Goal: Task Accomplishment & Management: Use online tool/utility

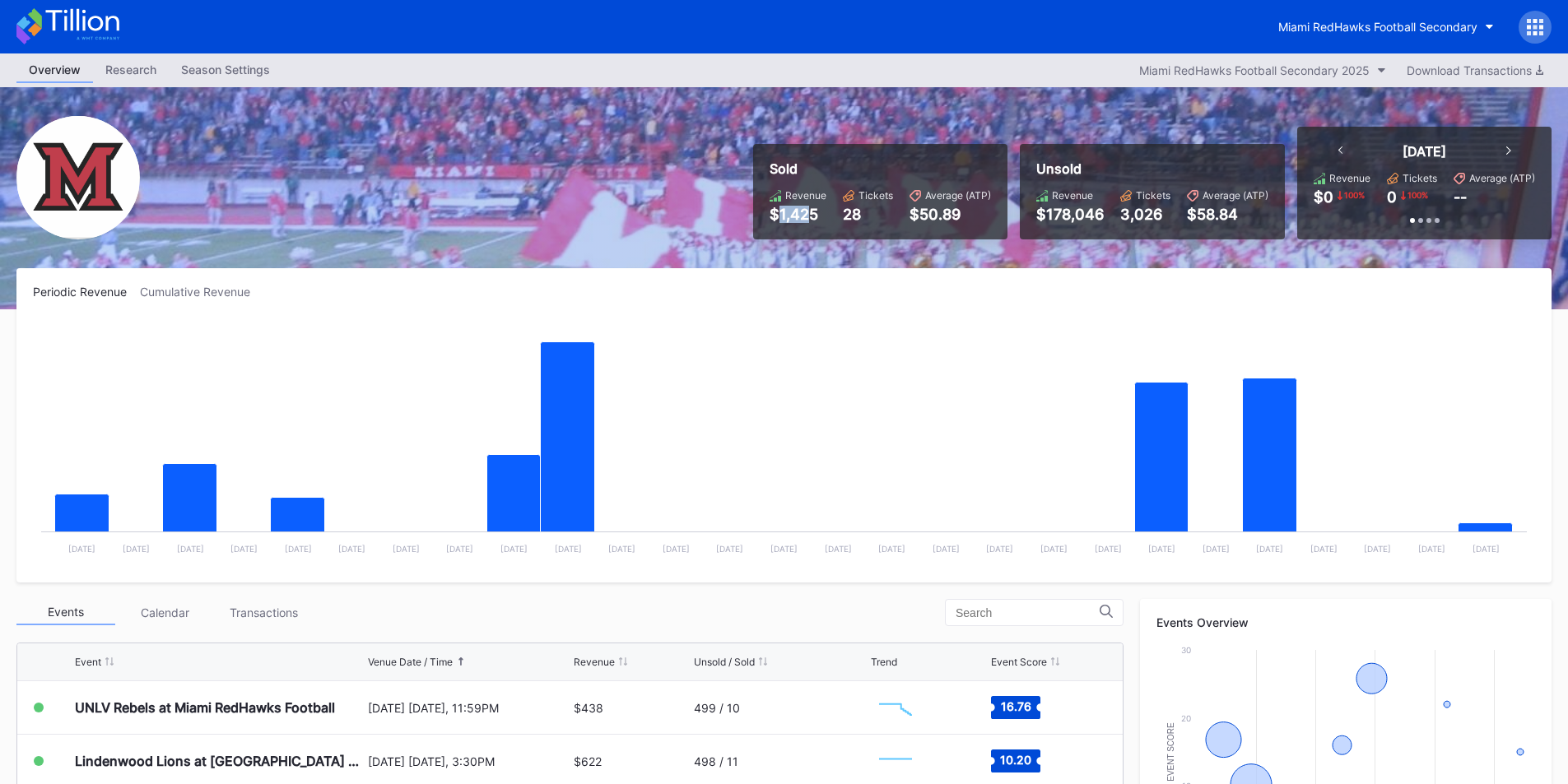
drag, startPoint x: 777, startPoint y: 218, endPoint x: 813, endPoint y: 217, distance: 36.0
click at [813, 217] on div "$1,425" at bounding box center [798, 214] width 57 height 17
click at [1338, 153] on icon at bounding box center [1340, 150] width 5 height 8
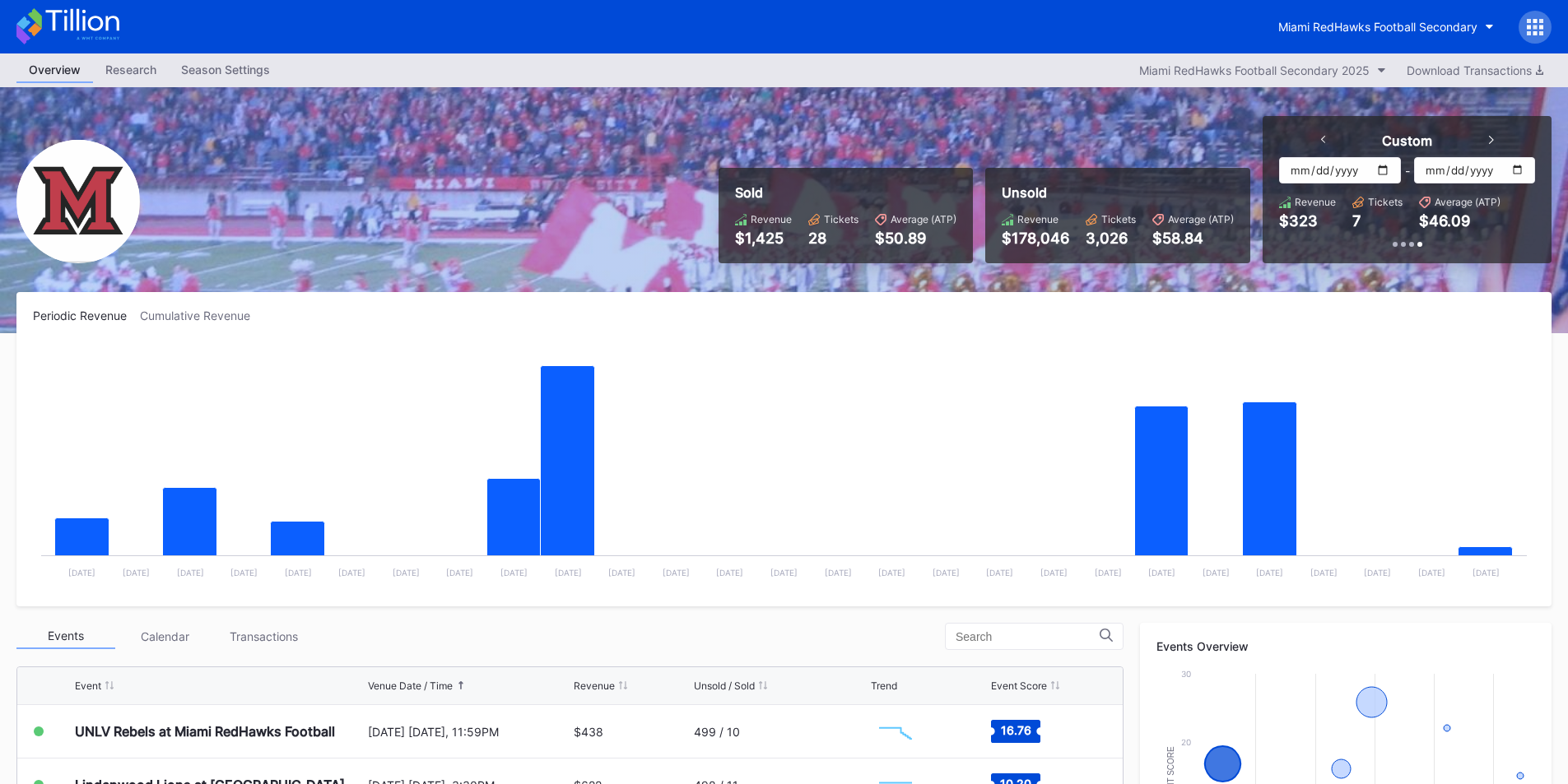
click at [1338, 153] on div "Custom 2025-09-02 - 2025-09-09 Revenue $323 Tickets 7 Average (ATP) $46.09" at bounding box center [1407, 189] width 256 height 114
click at [1311, 170] on input "[DATE]" at bounding box center [1340, 171] width 121 height 26
click at [1385, 169] on input "[DATE]" at bounding box center [1340, 171] width 121 height 26
type input "2025-08-12"
click at [1514, 169] on input "[DATE]" at bounding box center [1475, 171] width 121 height 26
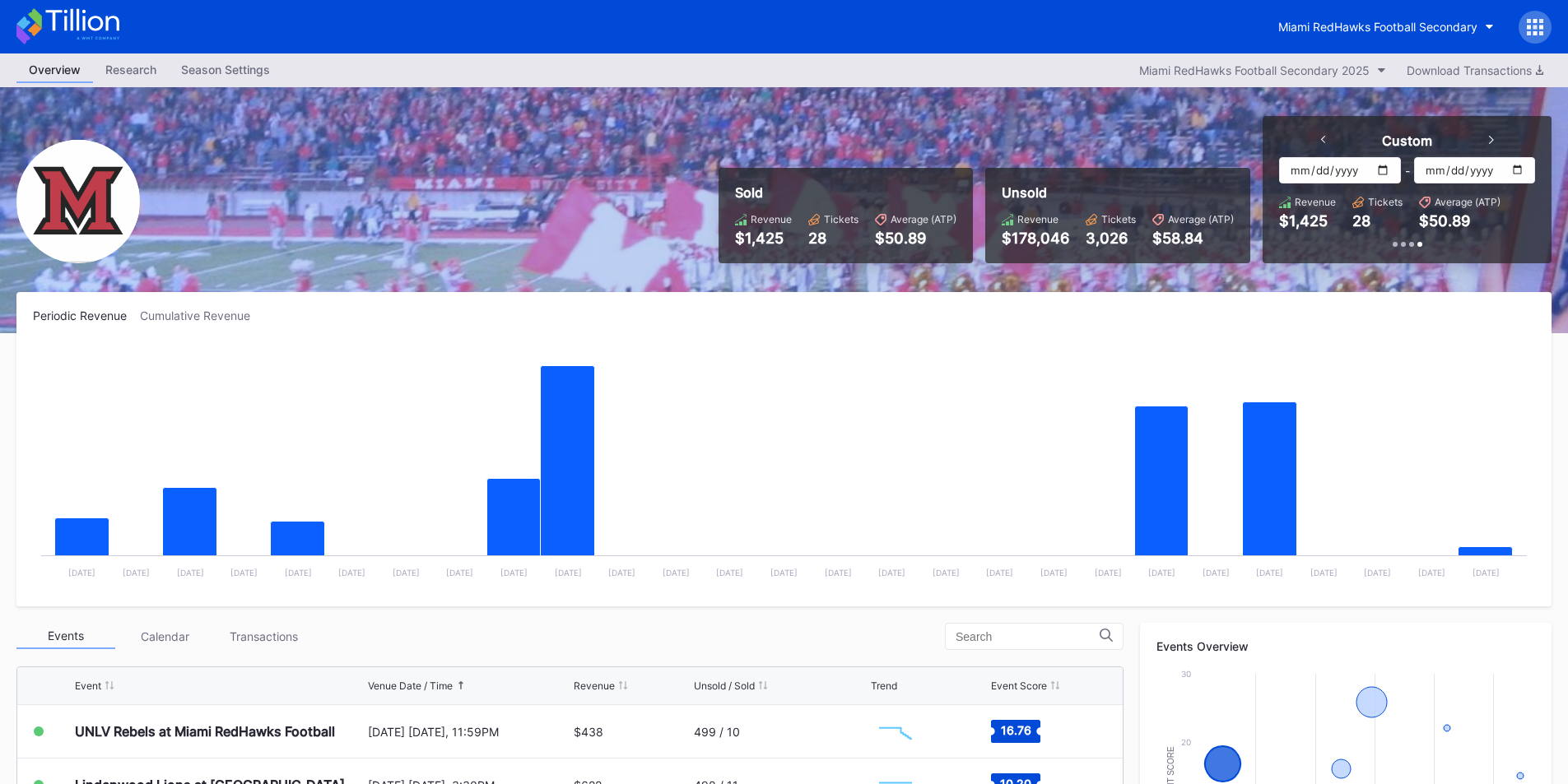
type input "2025-08-31"
click at [1494, 139] on icon at bounding box center [1491, 139] width 5 height 8
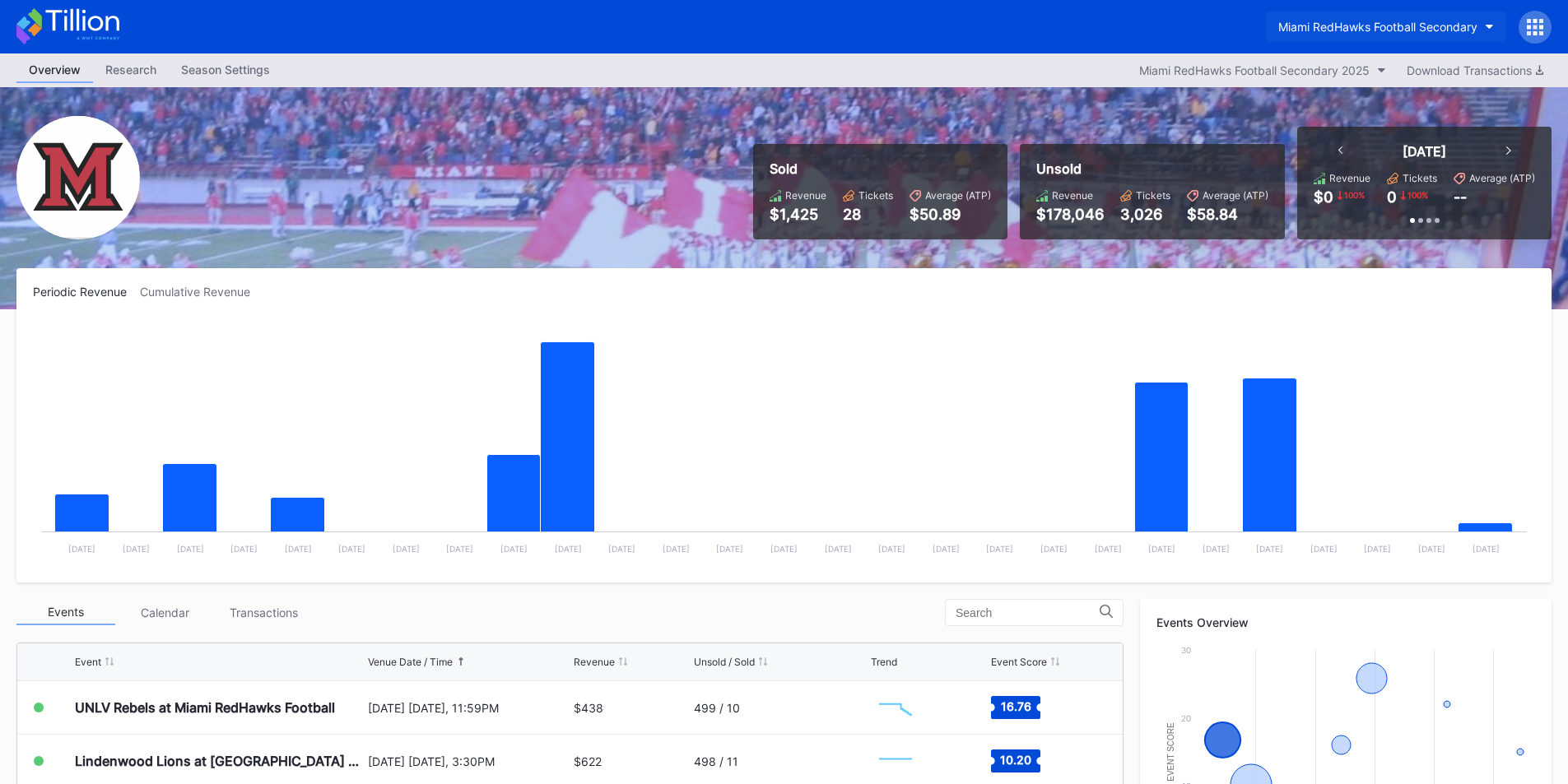
click at [1378, 23] on div "Miami RedHawks Football Secondary" at bounding box center [1378, 26] width 199 height 14
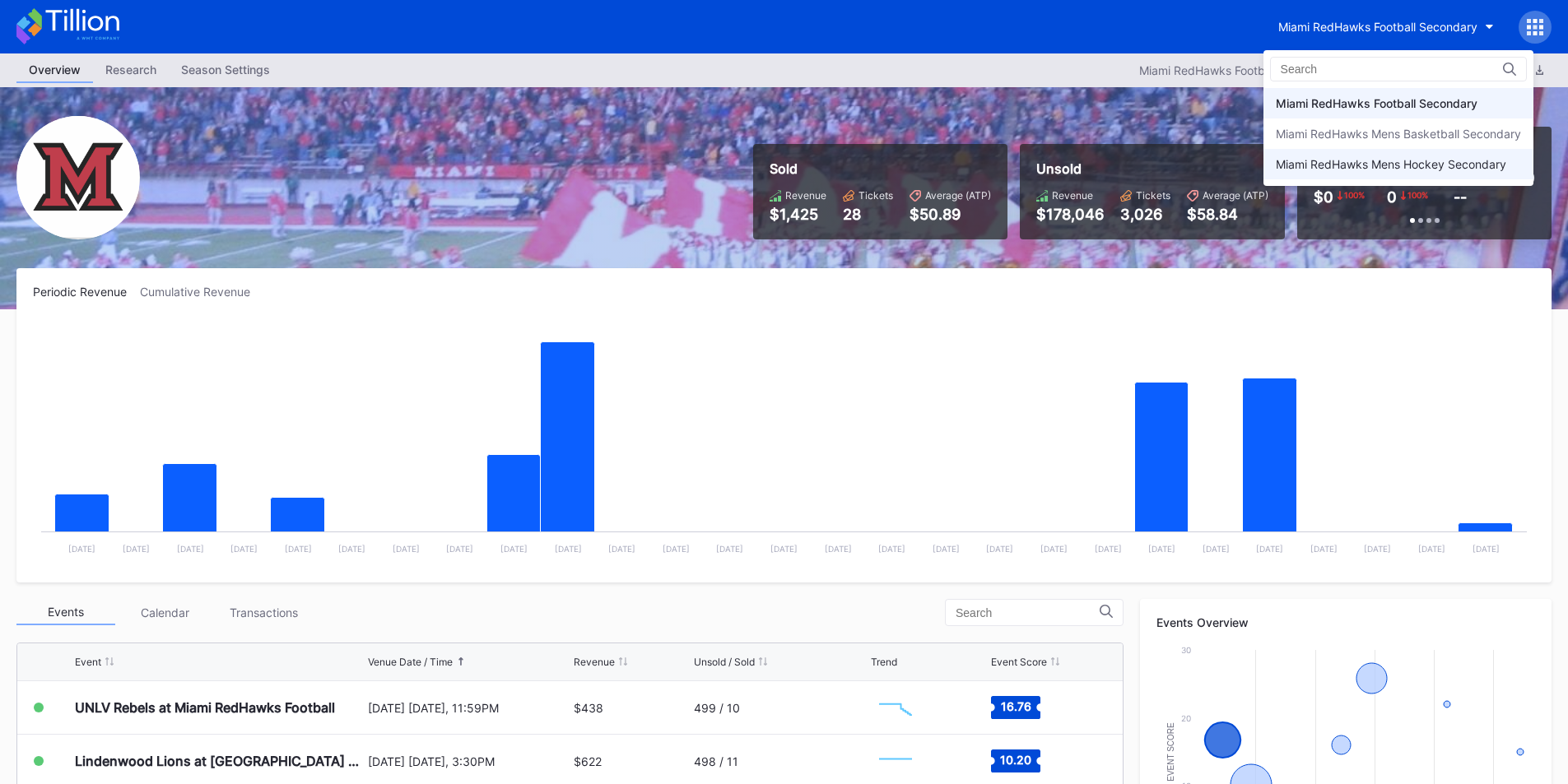
click at [1379, 165] on div "Miami RedHawks Mens Hockey Secondary" at bounding box center [1391, 164] width 230 height 14
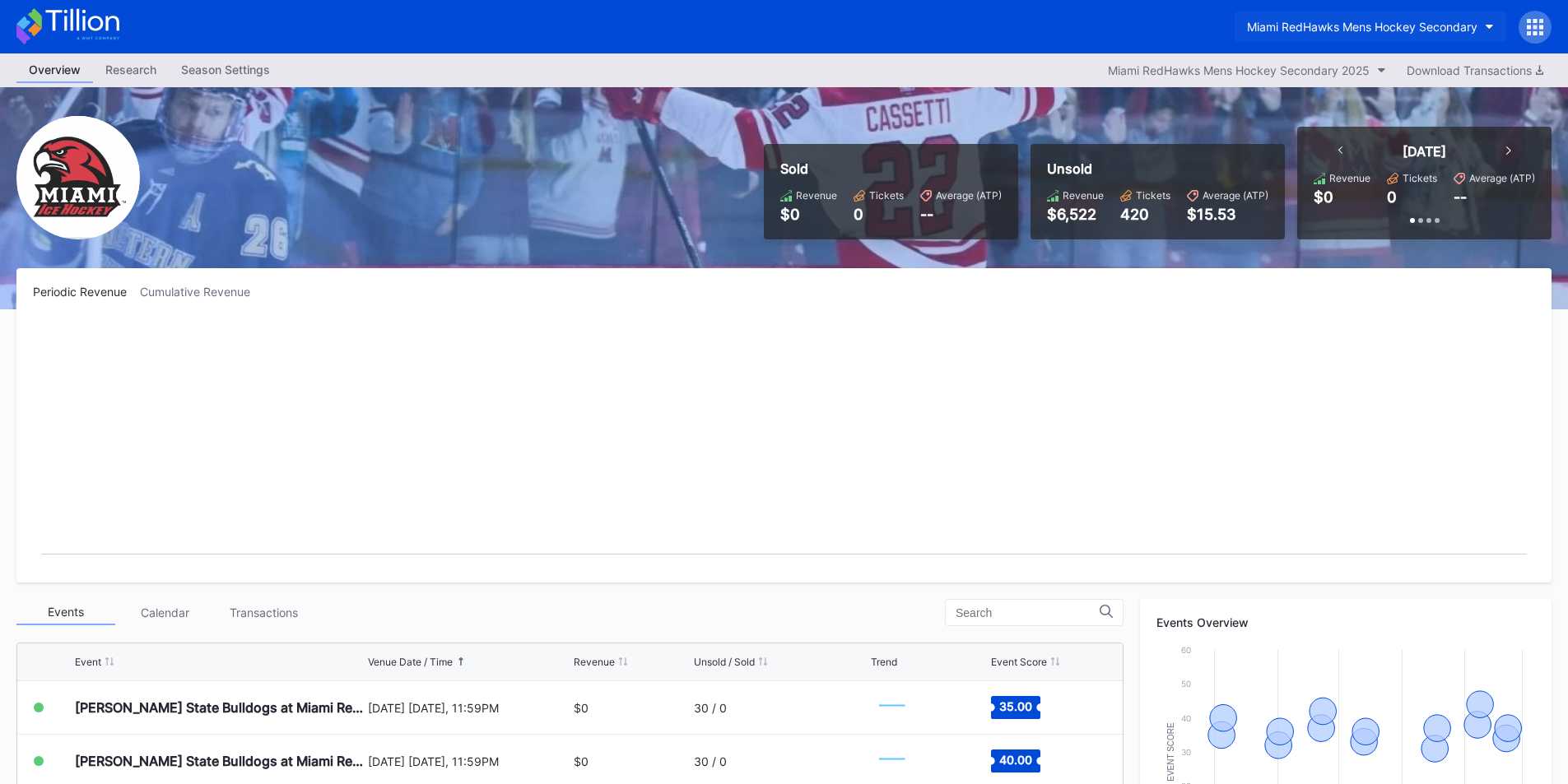
click at [1338, 24] on div "Miami RedHawks Mens Hockey Secondary" at bounding box center [1362, 26] width 230 height 14
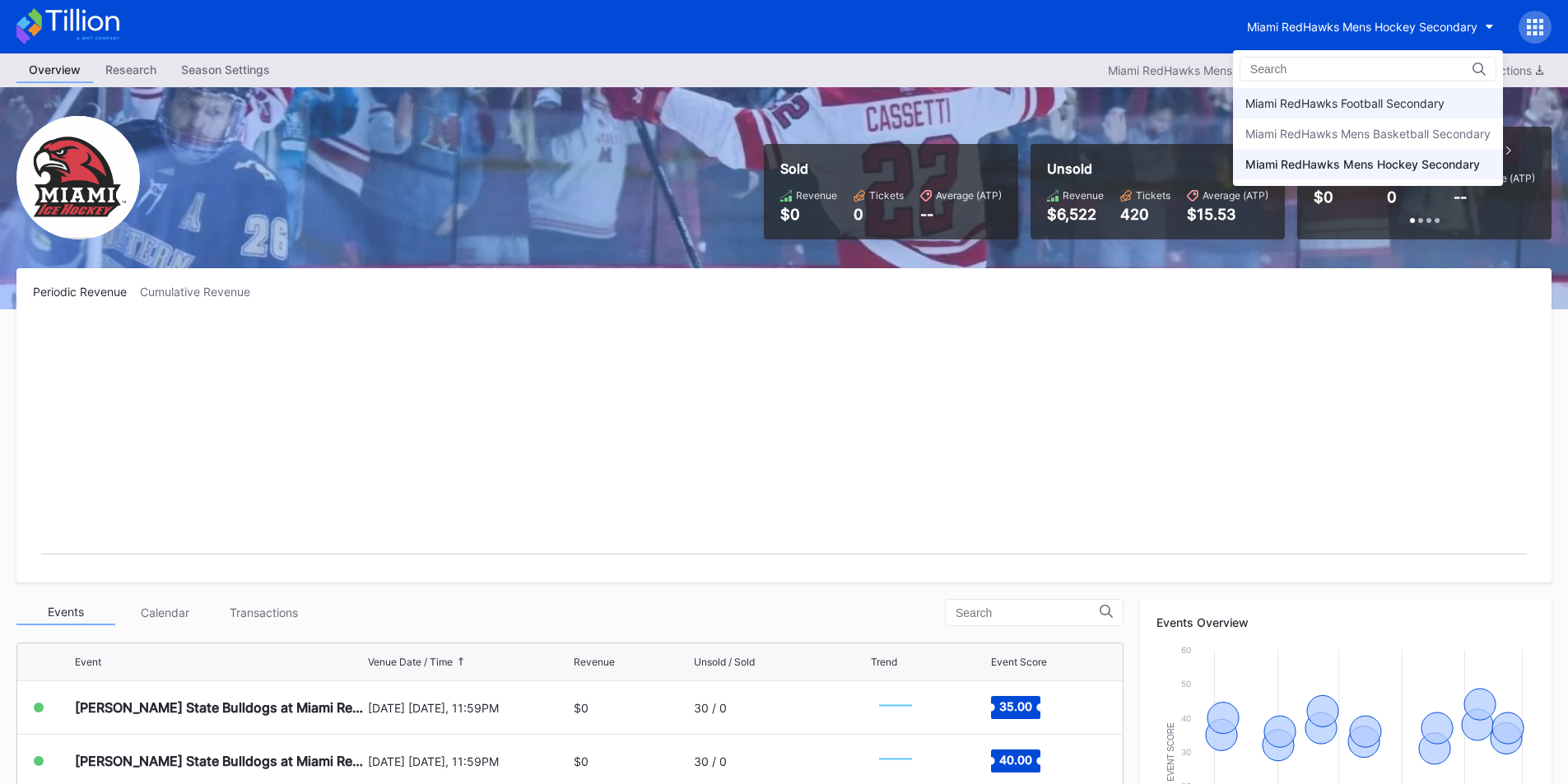
click at [1345, 103] on div "Miami RedHawks Football Secondary" at bounding box center [1345, 103] width 199 height 14
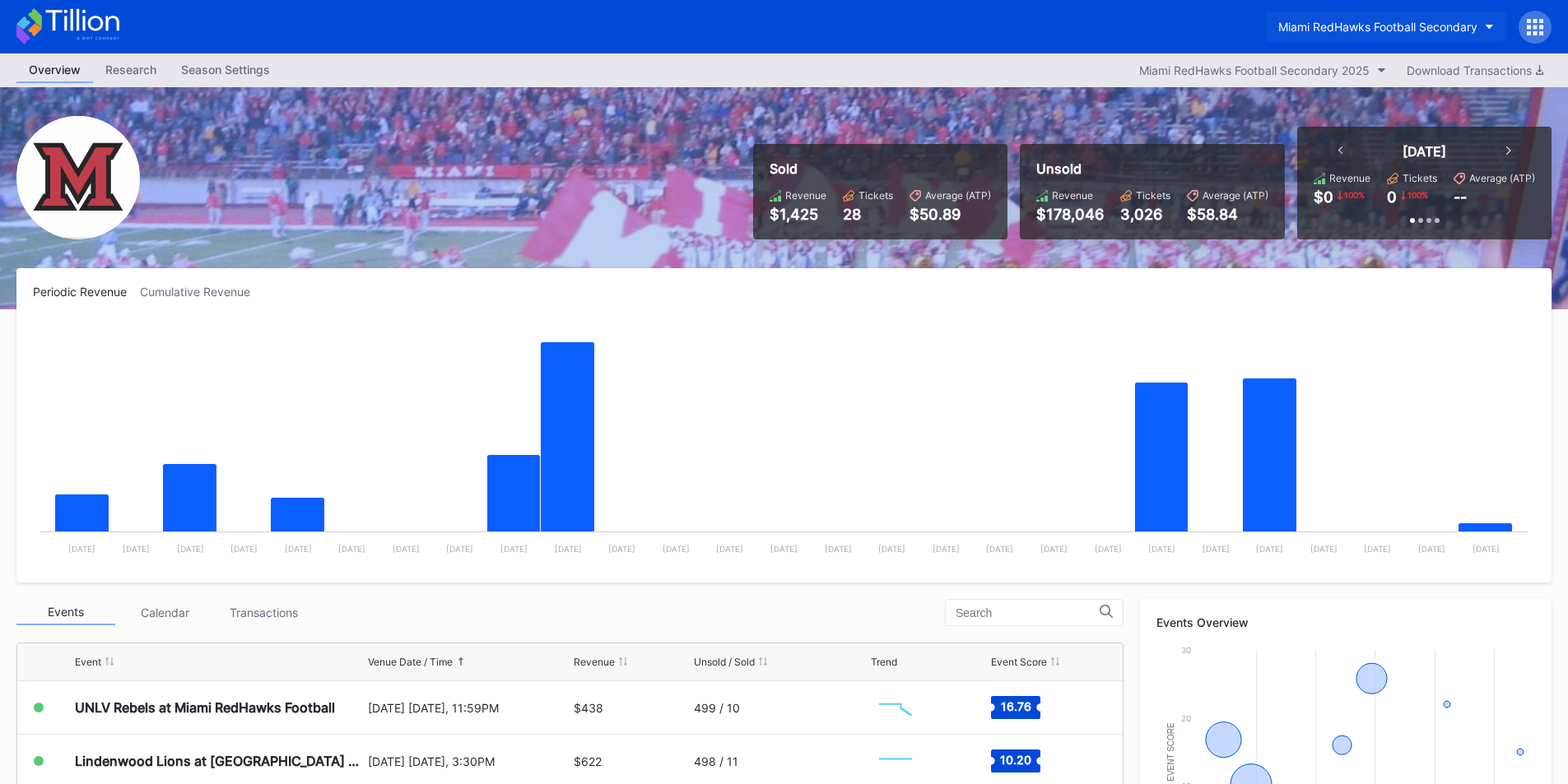
click at [1362, 34] on button "Miami RedHawks Football Secondary" at bounding box center [1386, 26] width 240 height 30
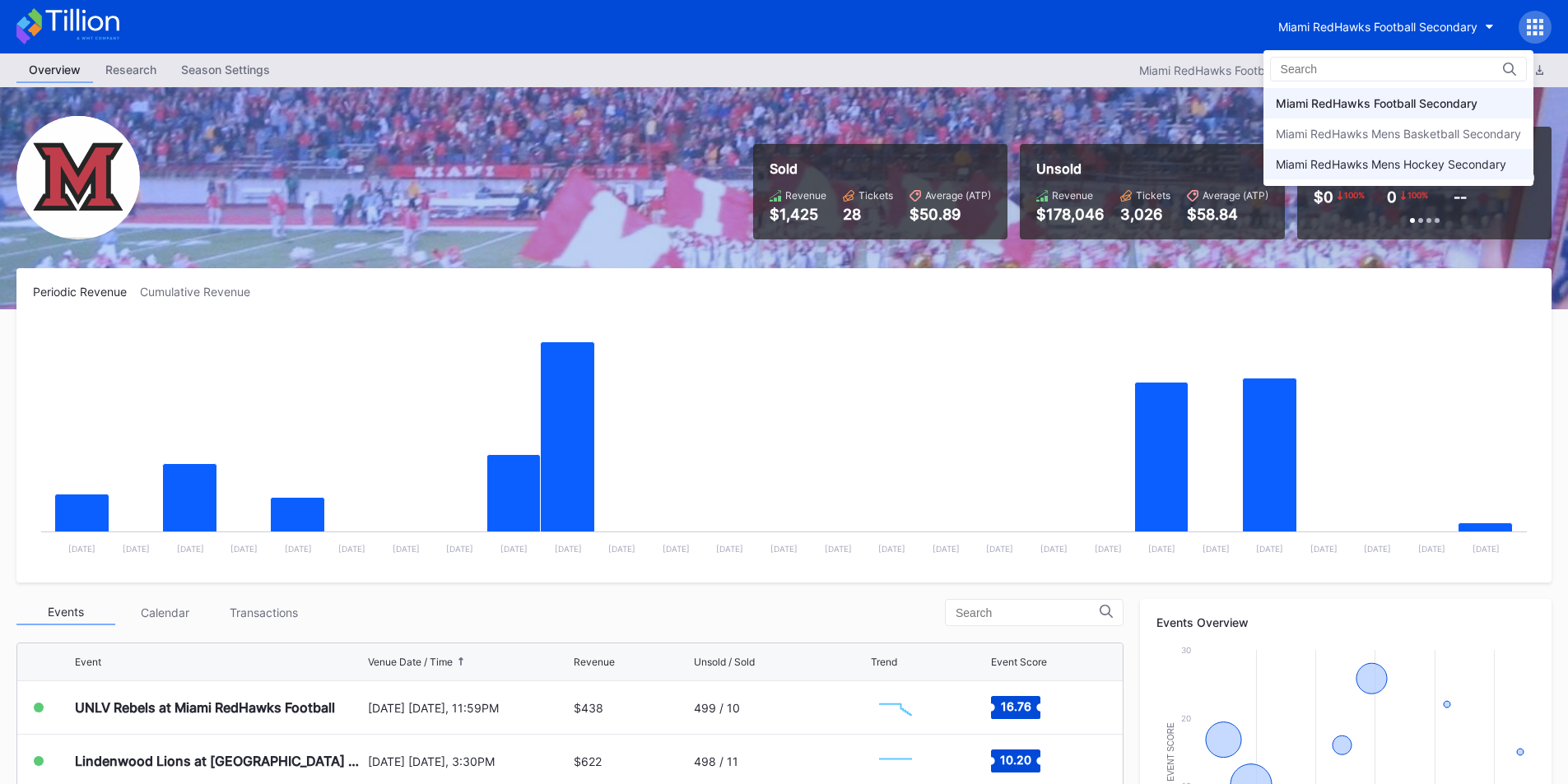
click at [1366, 158] on div "Miami RedHawks Mens Hockey Secondary" at bounding box center [1391, 164] width 230 height 14
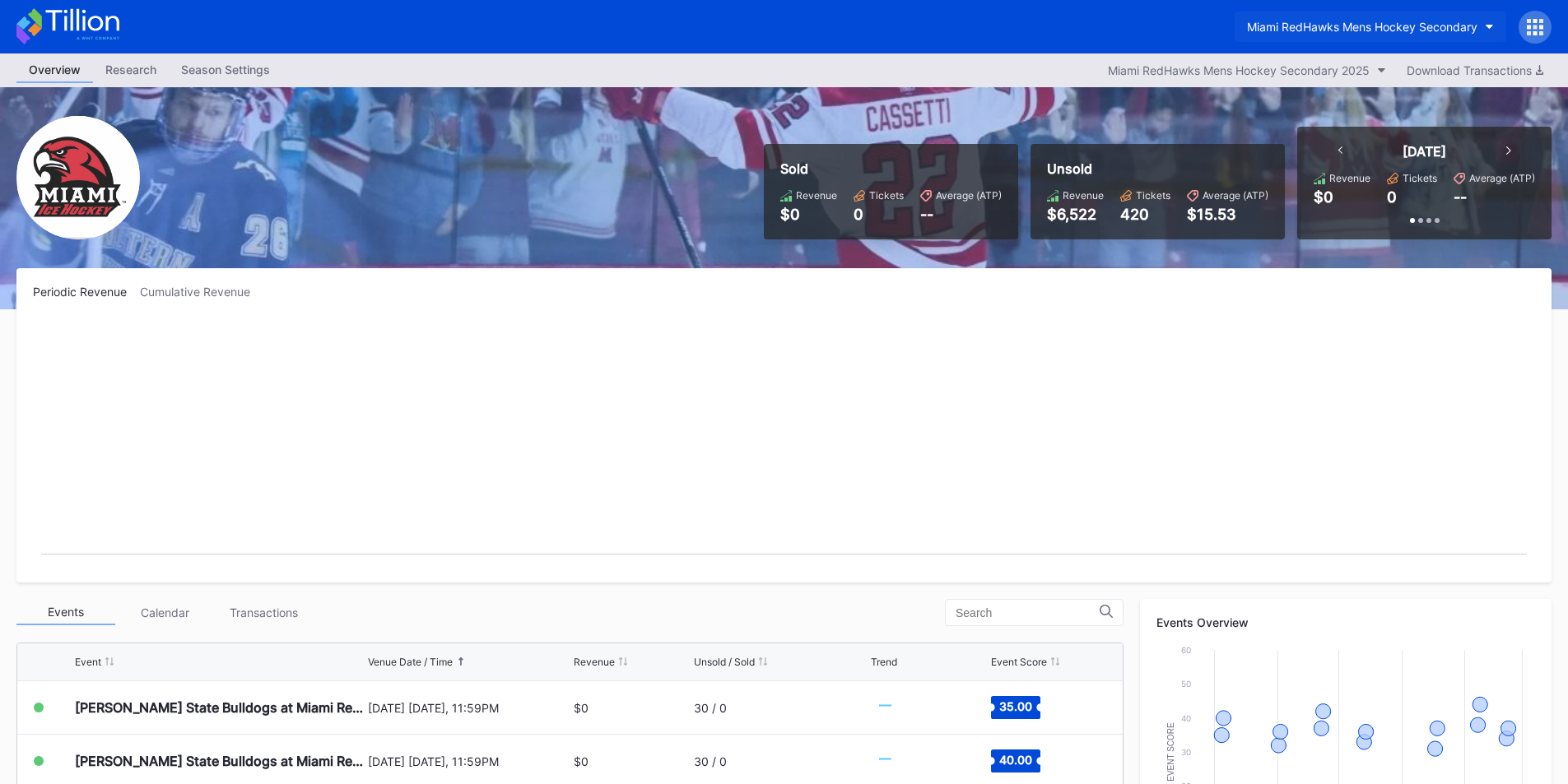
click at [1384, 18] on button "Miami RedHawks Mens Hockey Secondary" at bounding box center [1370, 26] width 272 height 30
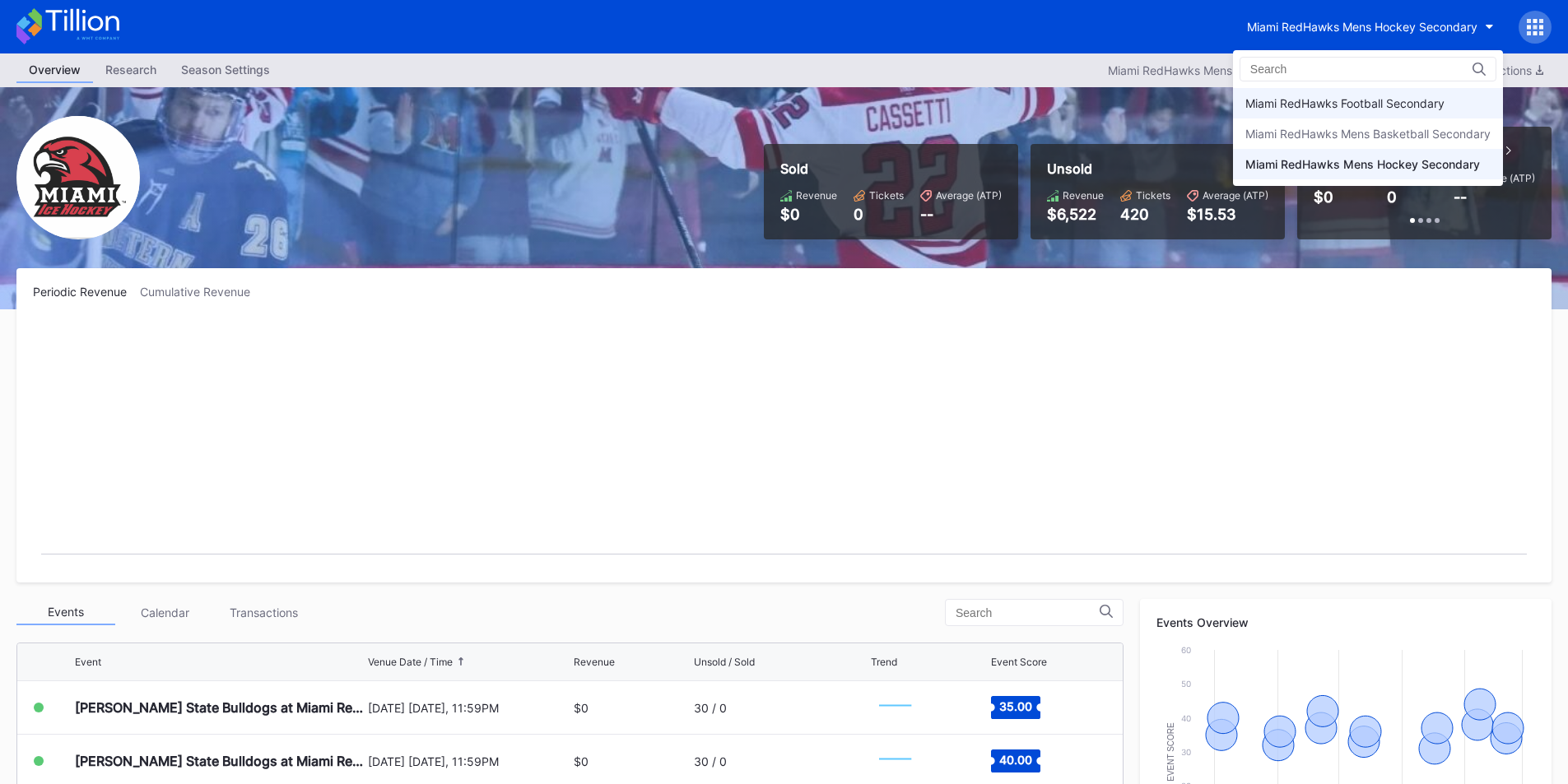
click at [1372, 102] on div "Miami RedHawks Football Secondary" at bounding box center [1345, 103] width 199 height 14
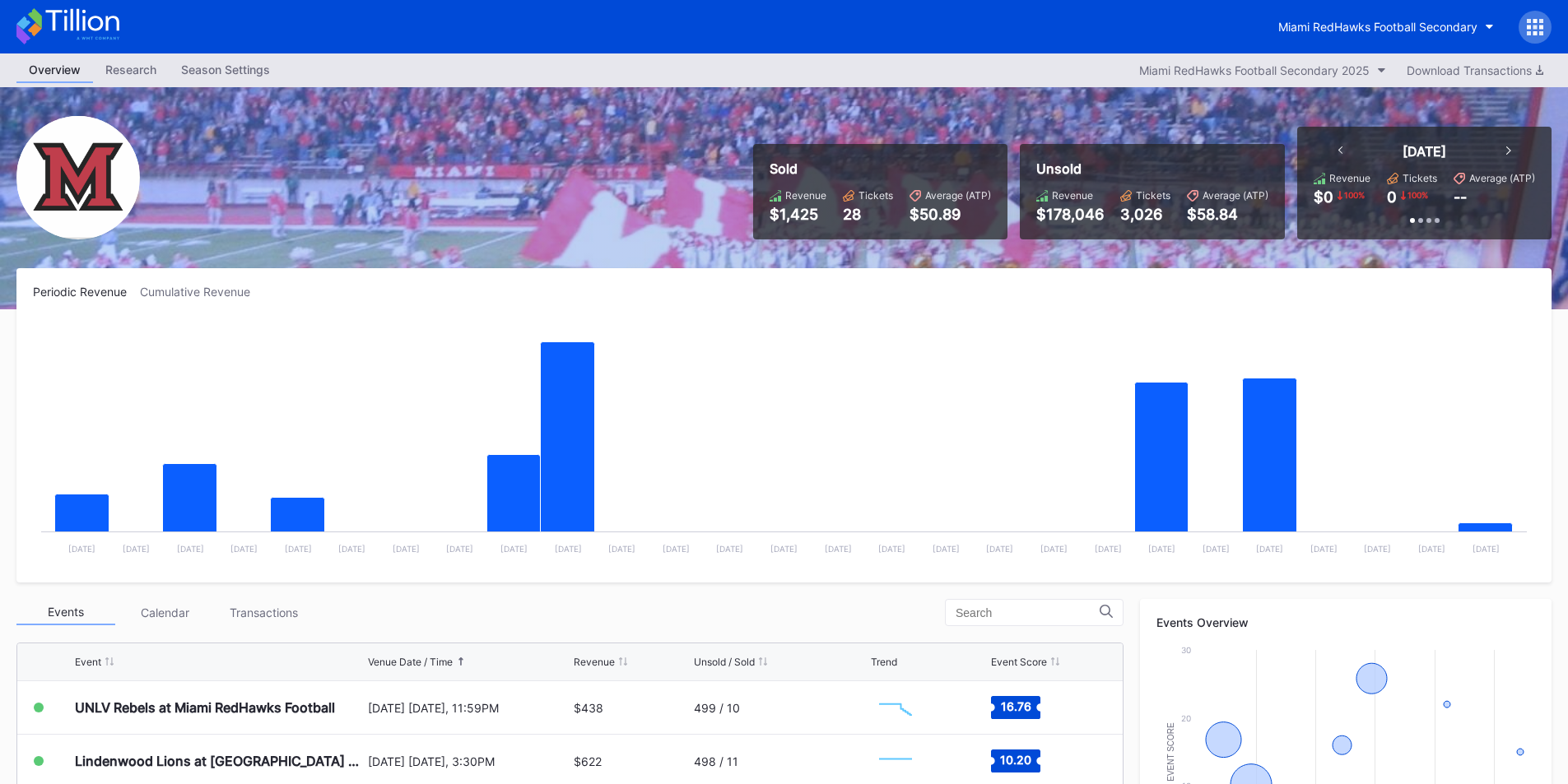
click at [1130, 5] on div "Miami RedHawks Football Secondary" at bounding box center [784, 26] width 1568 height 54
click at [1345, 19] on button "Miami RedHawks Football Secondary" at bounding box center [1386, 26] width 240 height 30
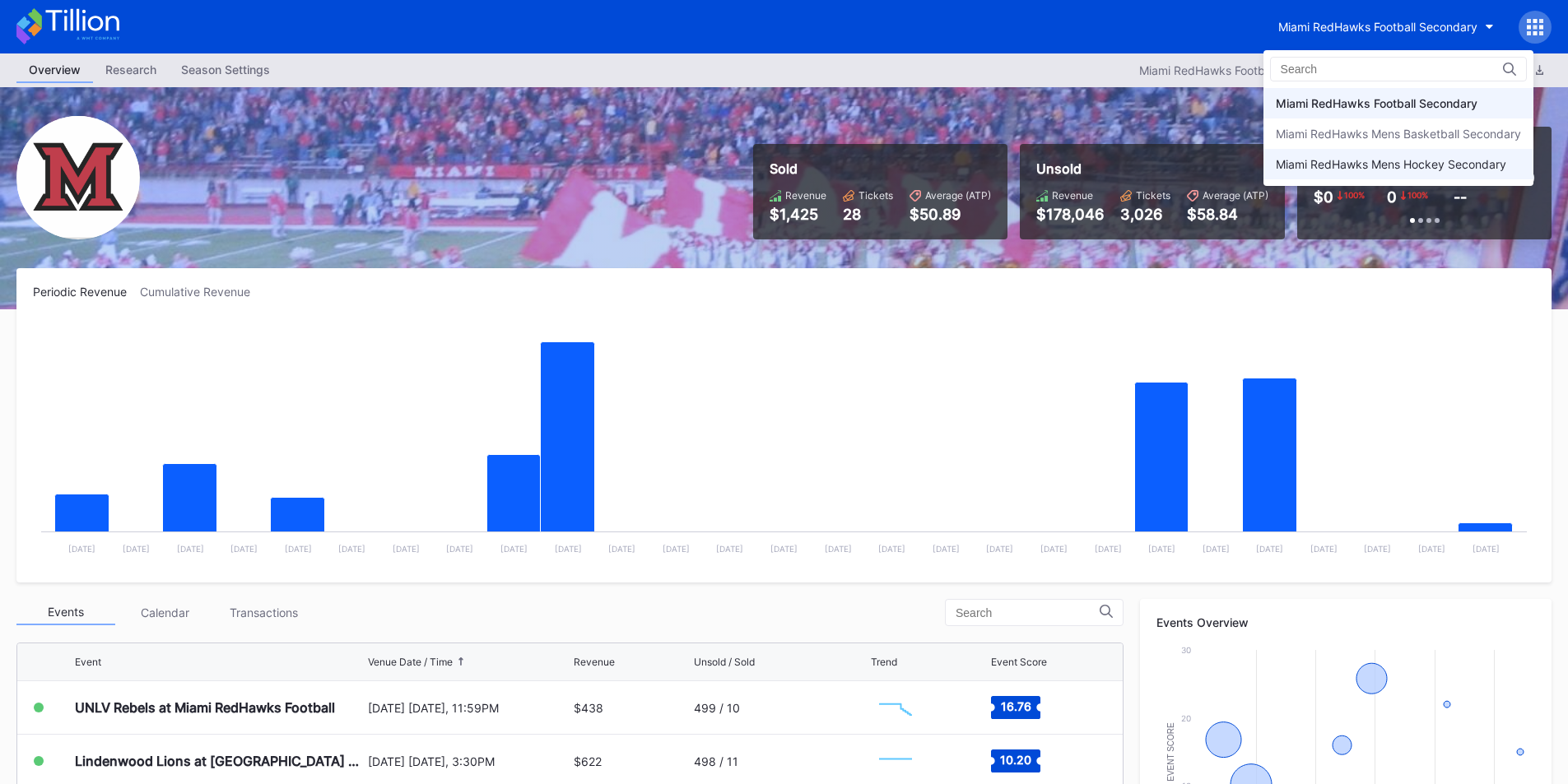
click at [1406, 163] on div "Miami RedHawks Mens Hockey Secondary" at bounding box center [1391, 164] width 230 height 14
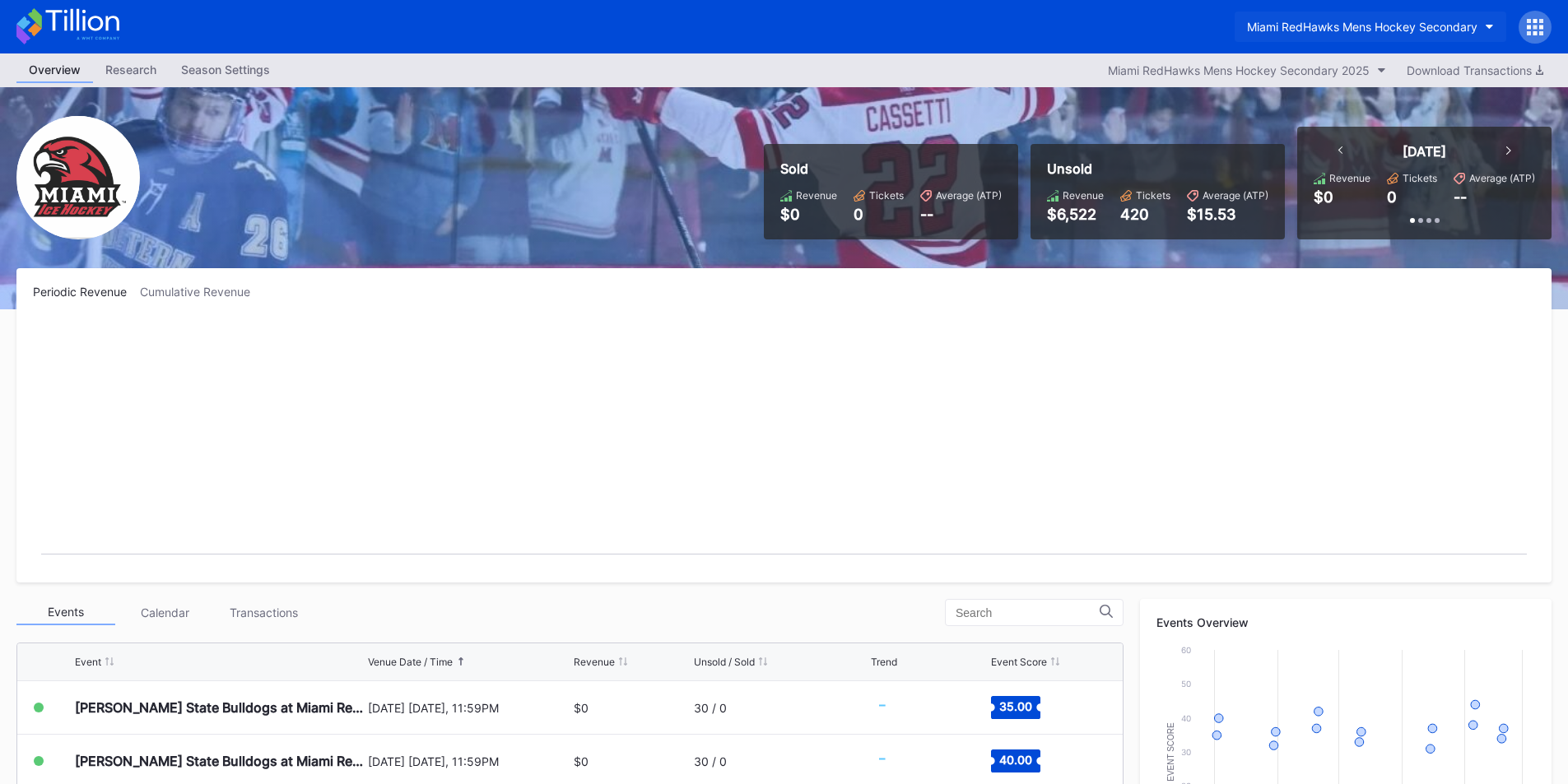
click at [1416, 32] on div "Miami RedHawks Mens Hockey Secondary" at bounding box center [1362, 26] width 230 height 14
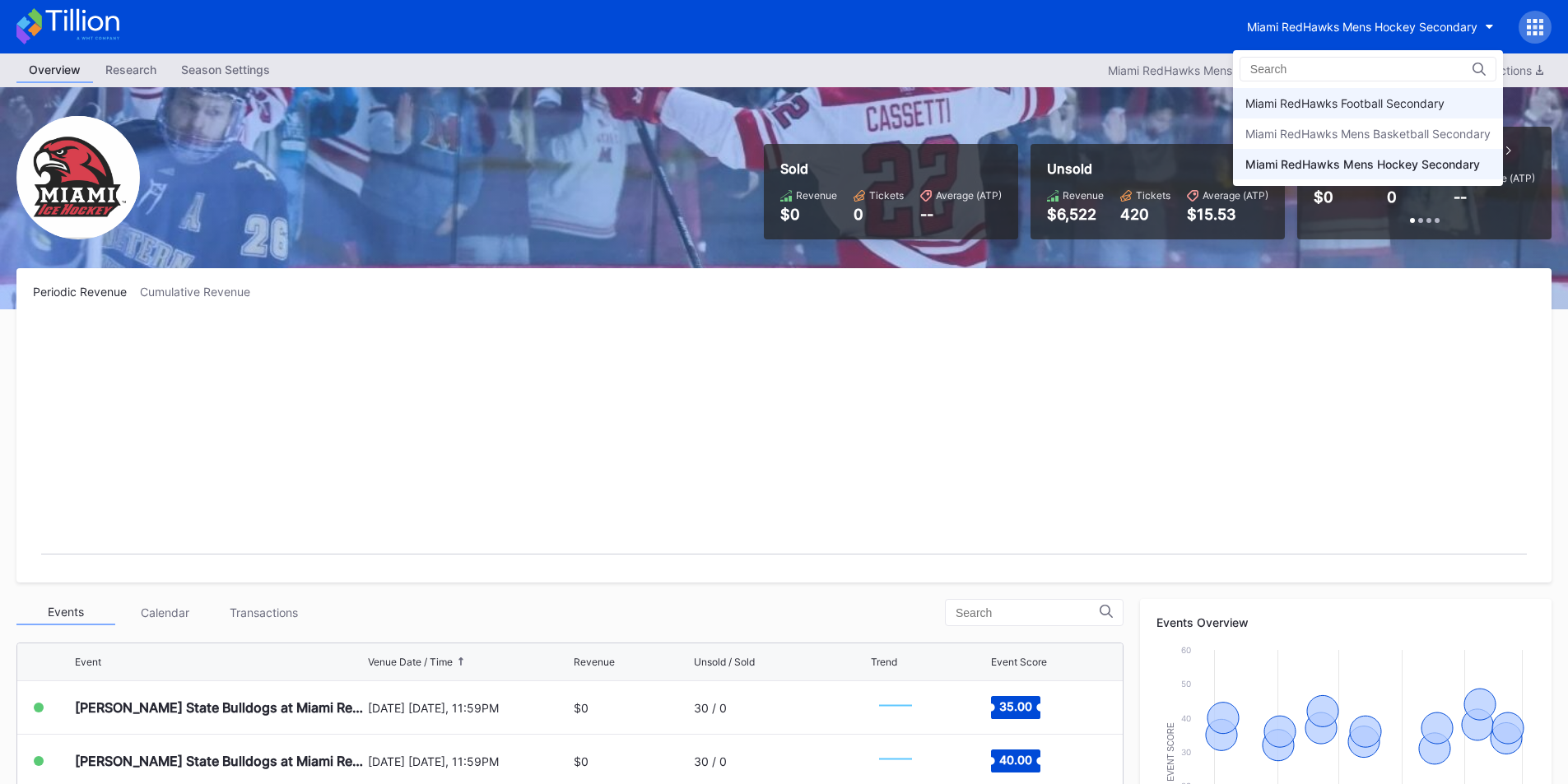
click at [1385, 94] on div "Miami RedHawks Football Secondary" at bounding box center [1368, 103] width 270 height 30
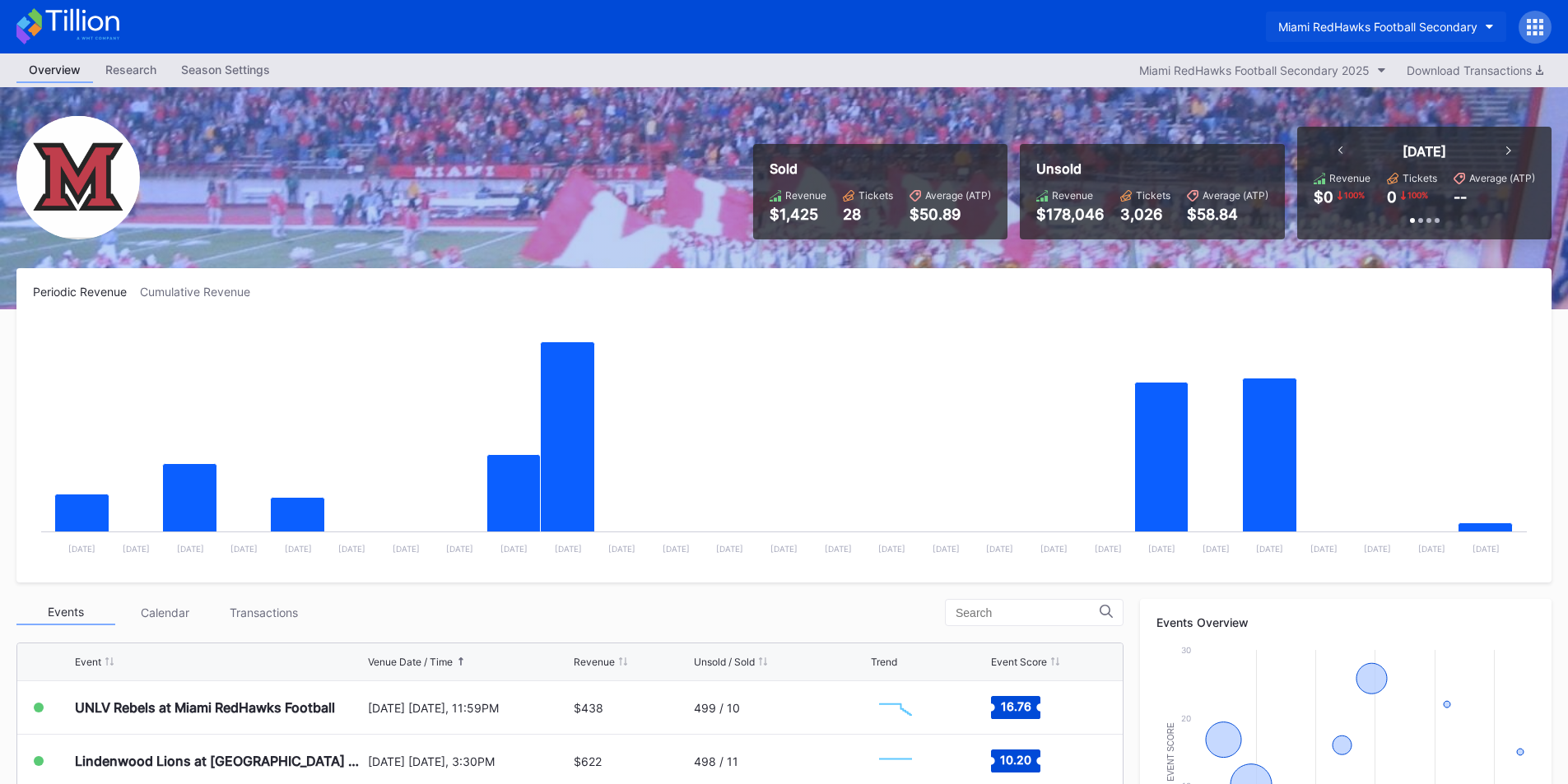
click at [1389, 22] on div "Miami RedHawks Football Secondary" at bounding box center [1378, 26] width 199 height 14
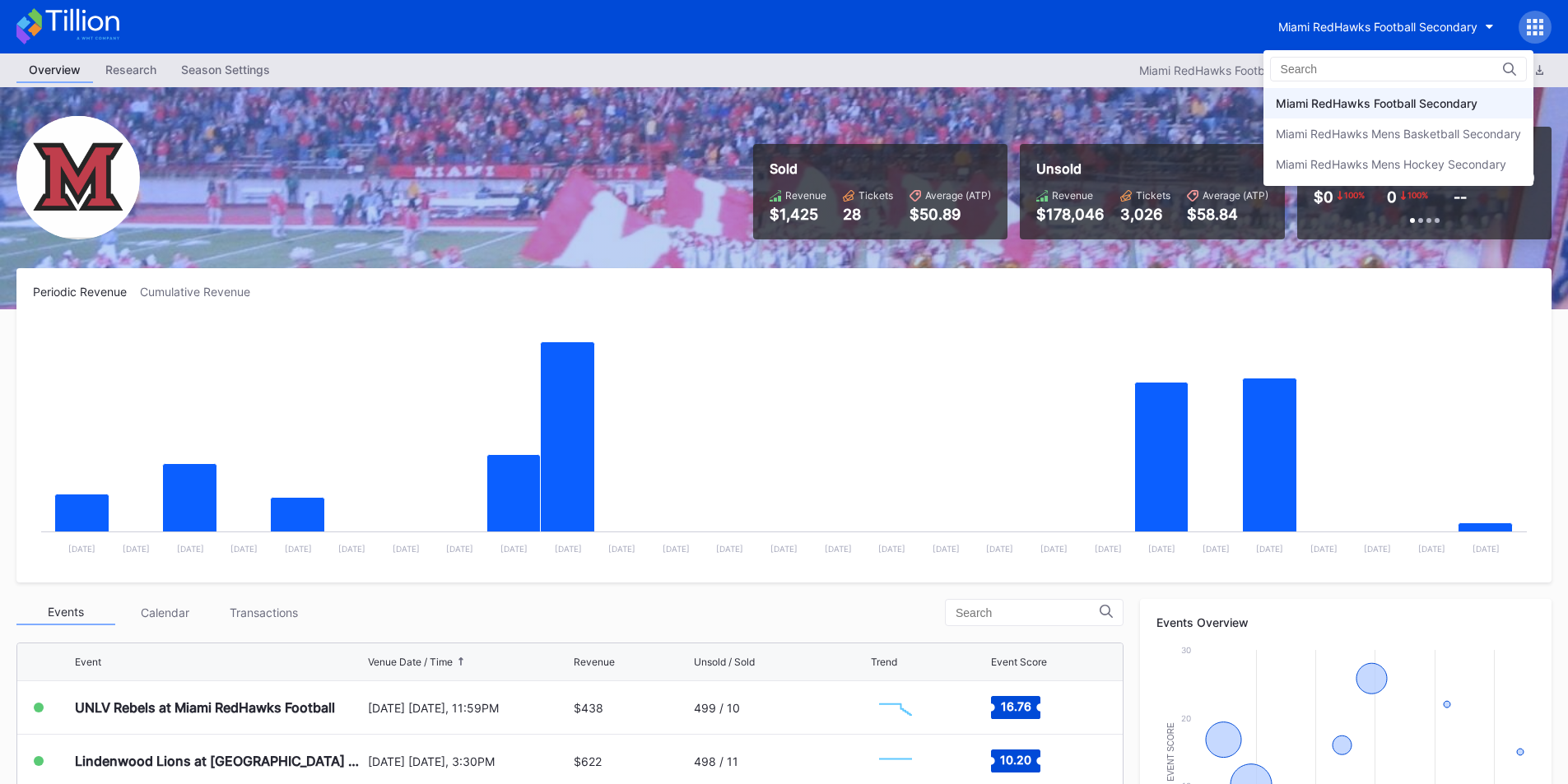
click at [1410, 99] on div "Miami RedHawks Football Secondary" at bounding box center [1377, 103] width 202 height 14
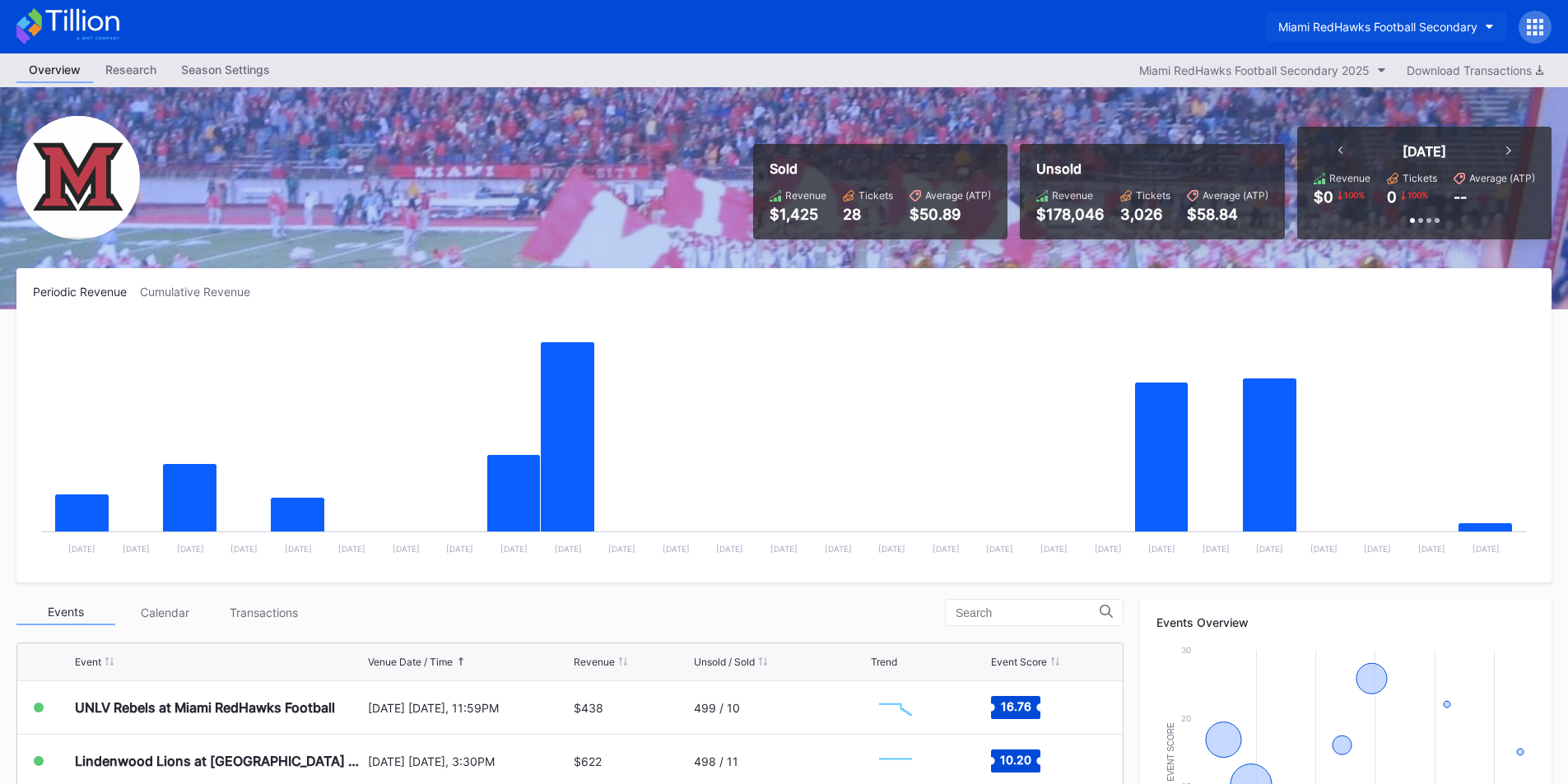
click at [1353, 19] on button "Miami RedHawks Football Secondary" at bounding box center [1386, 26] width 240 height 30
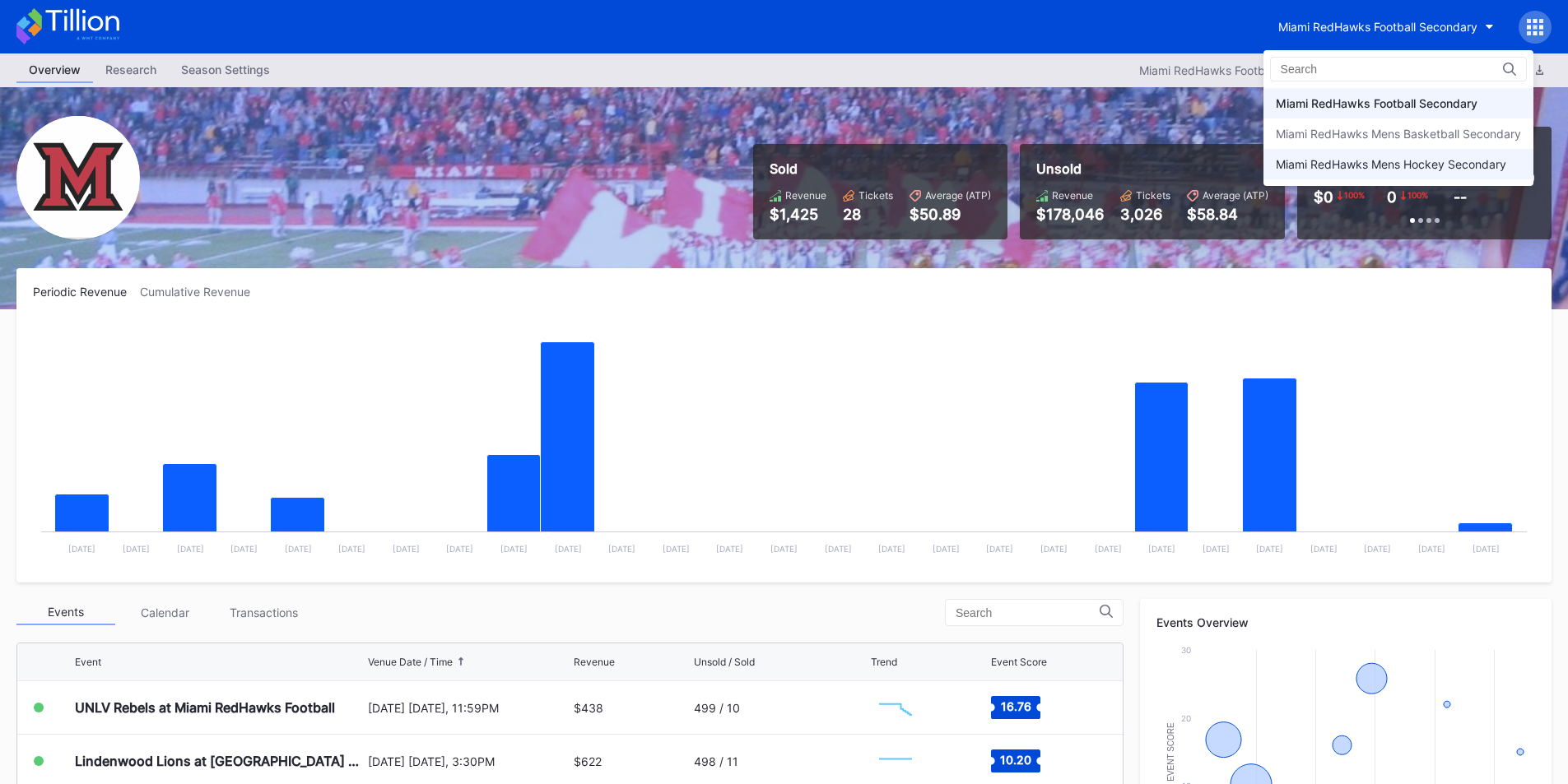
click at [1345, 162] on div "Miami RedHawks Mens Hockey Secondary" at bounding box center [1391, 164] width 230 height 14
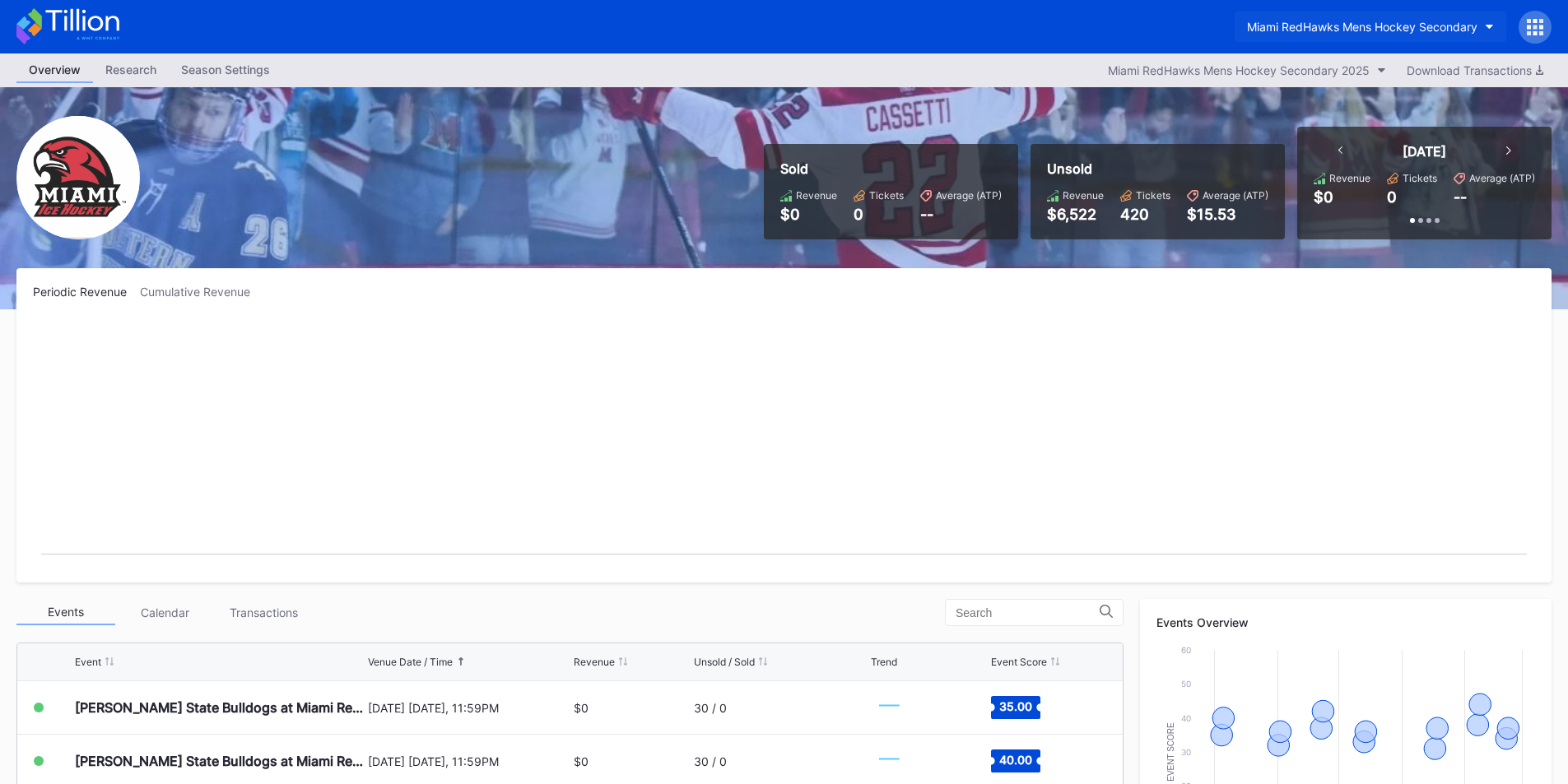
click at [1347, 25] on div "Miami RedHawks Mens Hockey Secondary" at bounding box center [1362, 26] width 230 height 14
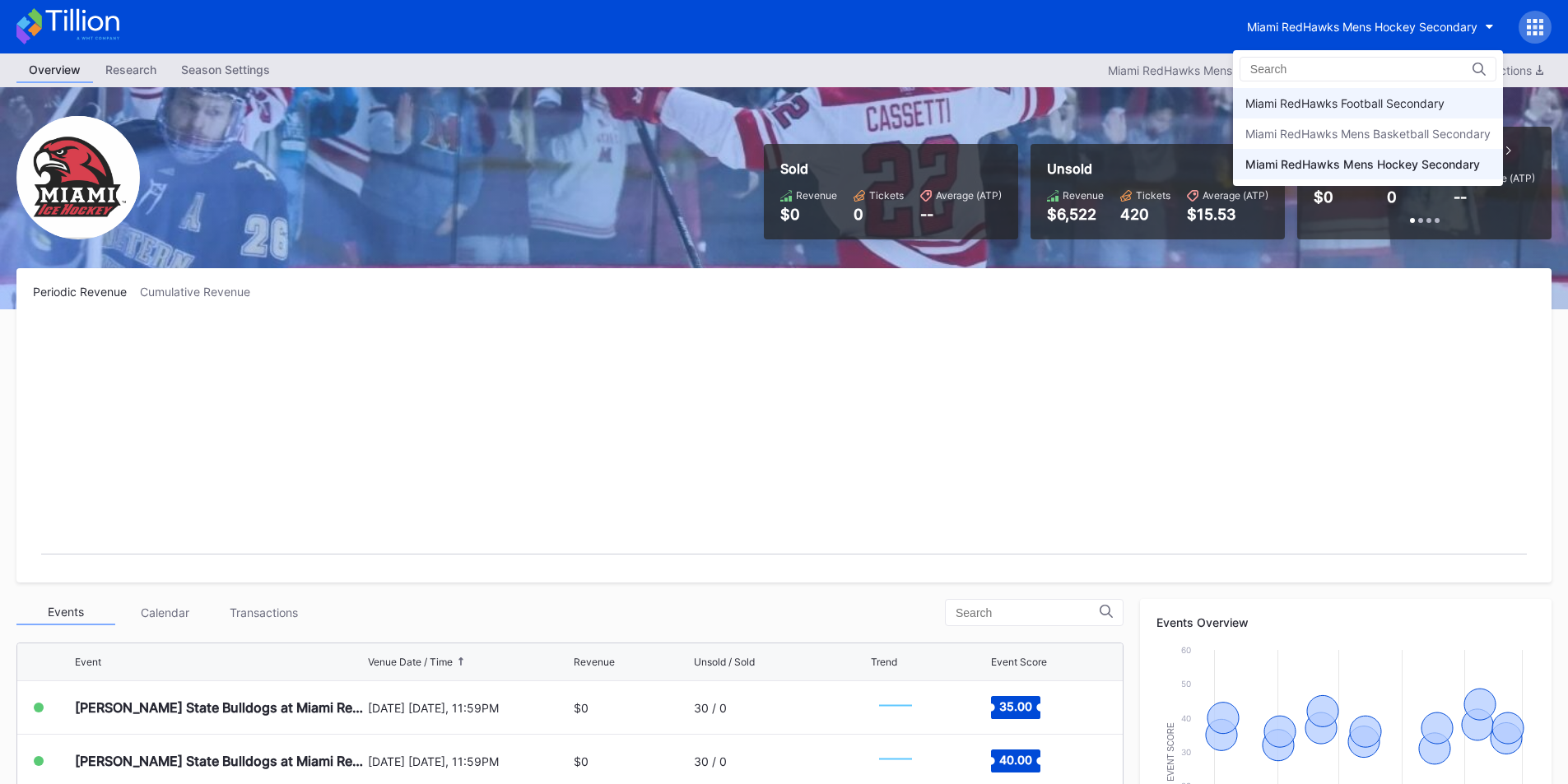
click at [1378, 98] on div "Miami RedHawks Football Secondary" at bounding box center [1345, 103] width 199 height 14
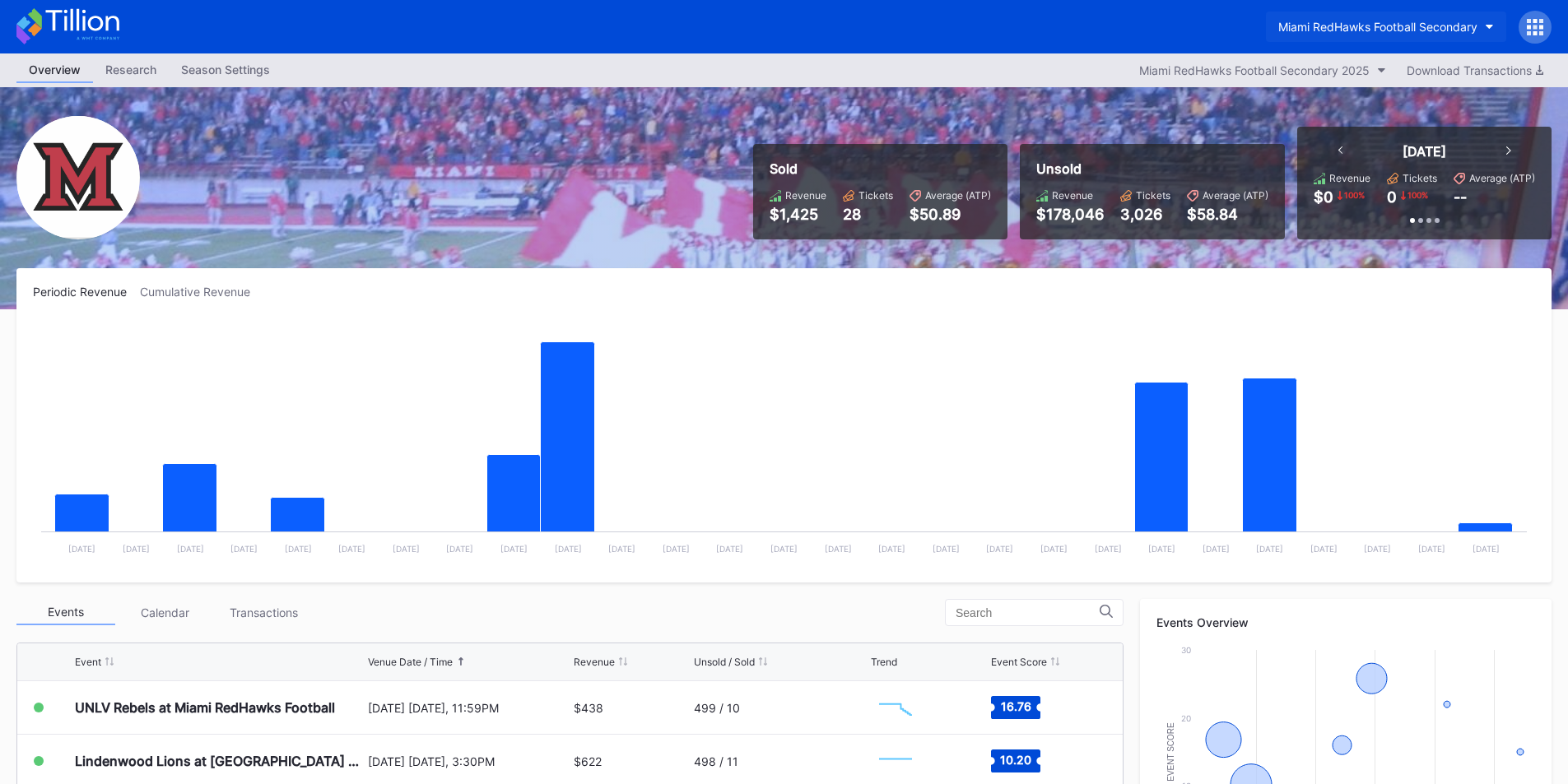
click at [1383, 29] on div "Miami RedHawks Football Secondary" at bounding box center [1378, 26] width 199 height 14
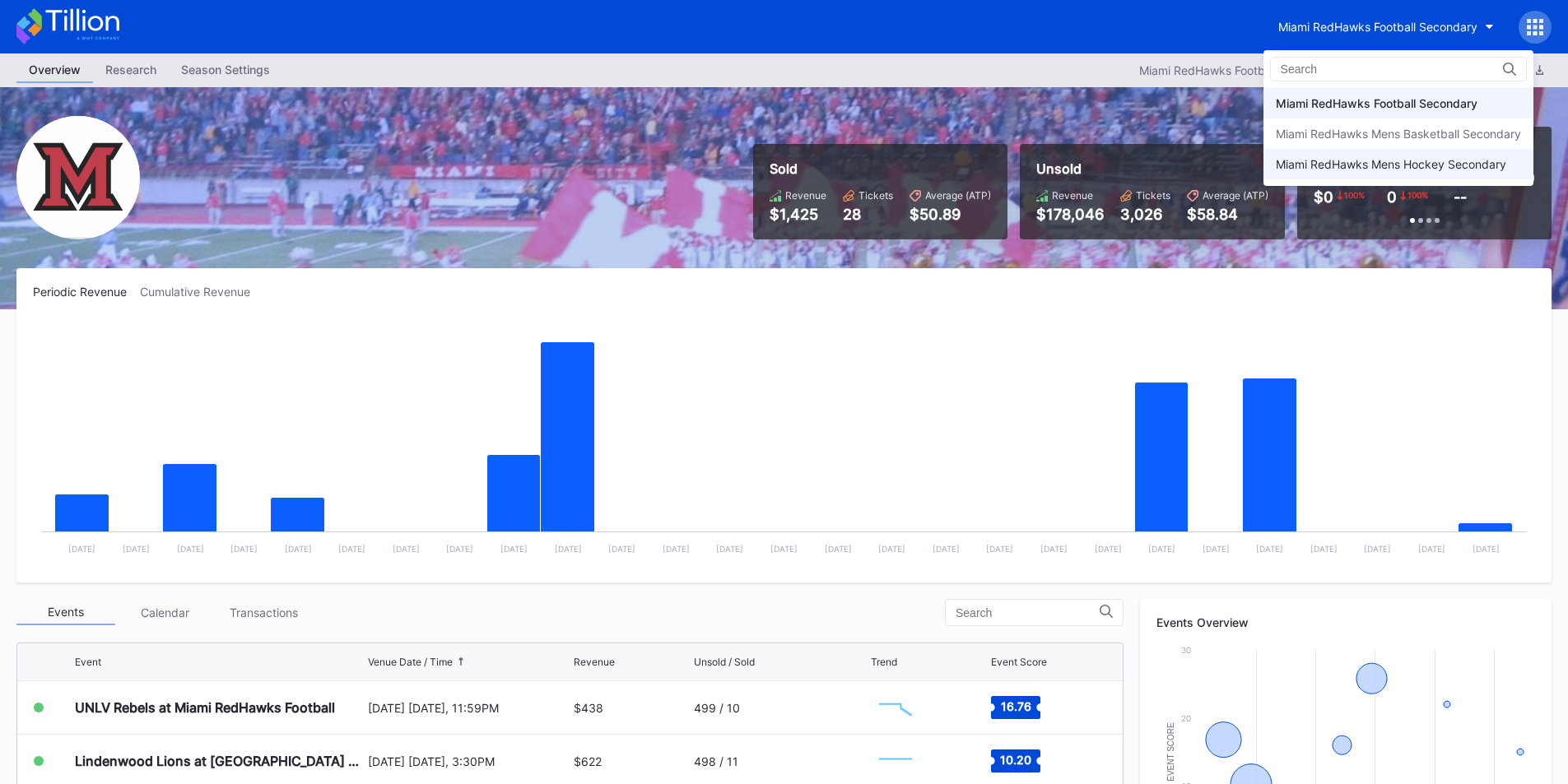
click at [1381, 156] on div "Miami RedHawks Mens Hockey Secondary" at bounding box center [1398, 164] width 270 height 30
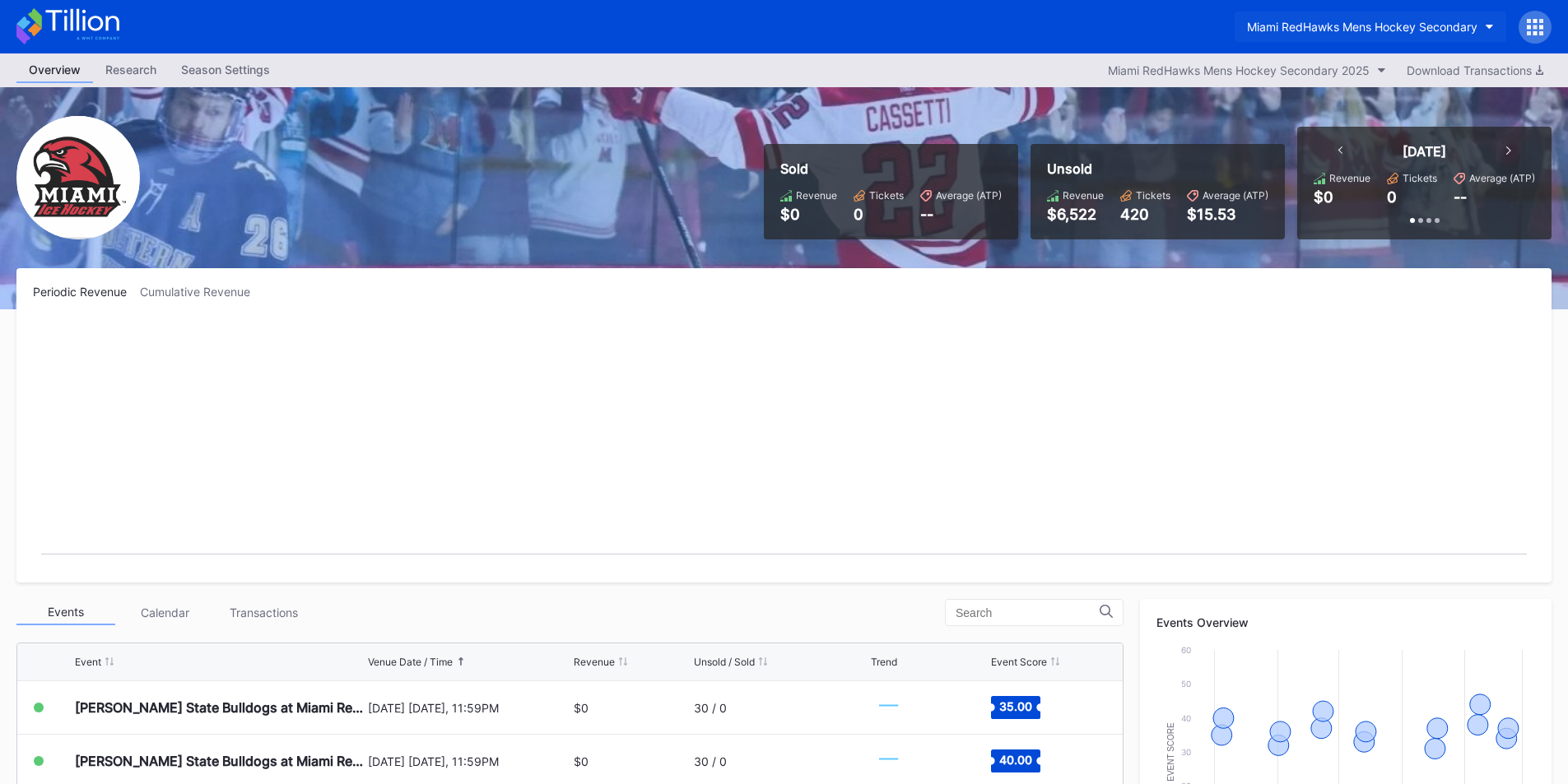
click at [1362, 21] on div "Miami RedHawks Mens Hockey Secondary" at bounding box center [1362, 26] width 230 height 14
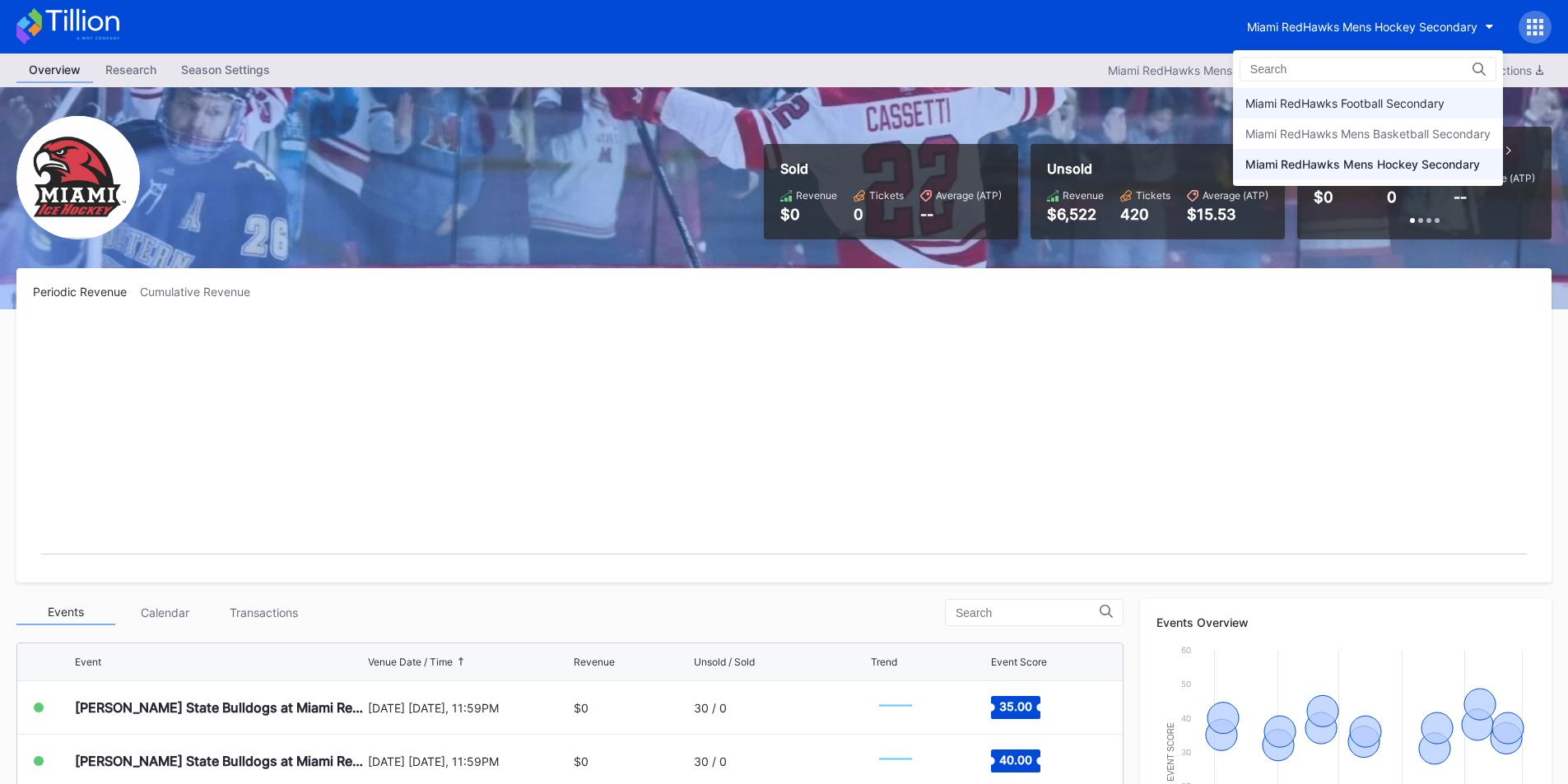
click at [1388, 96] on div "Miami RedHawks Football Secondary" at bounding box center [1345, 103] width 199 height 14
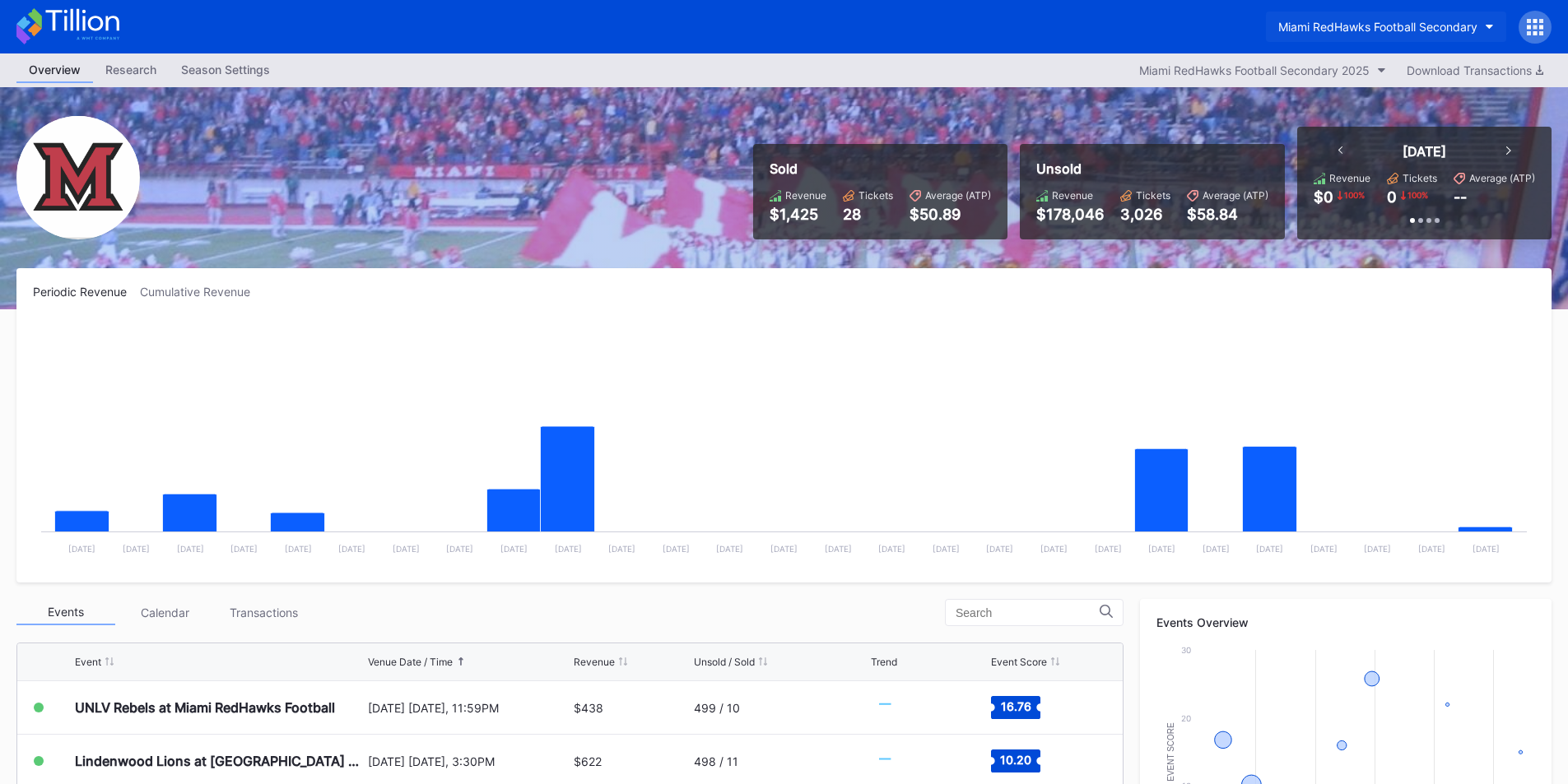
click at [1348, 34] on button "Miami RedHawks Football Secondary" at bounding box center [1386, 26] width 240 height 30
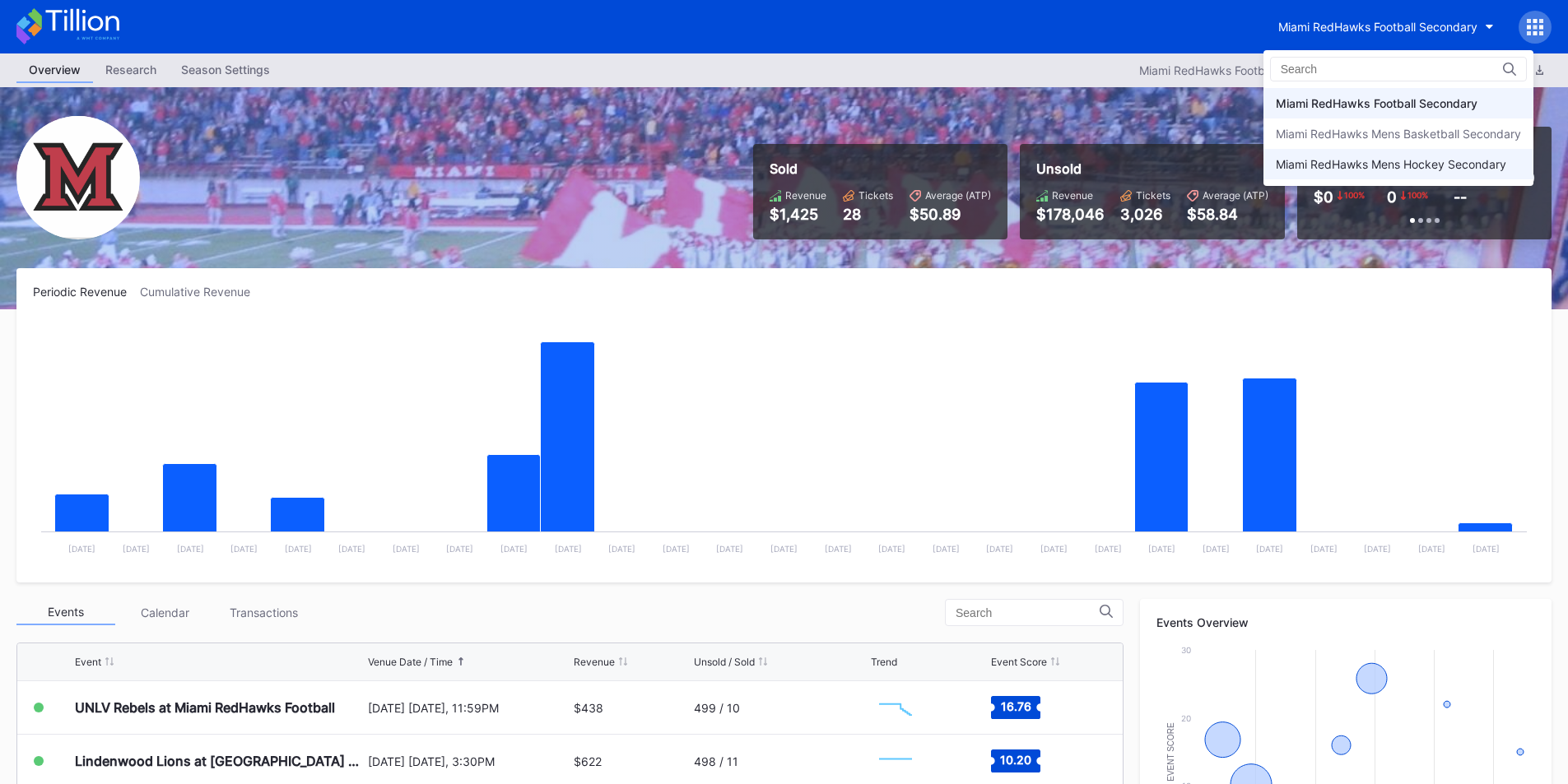
click at [1396, 168] on div "Miami RedHawks Mens Hockey Secondary" at bounding box center [1391, 164] width 230 height 14
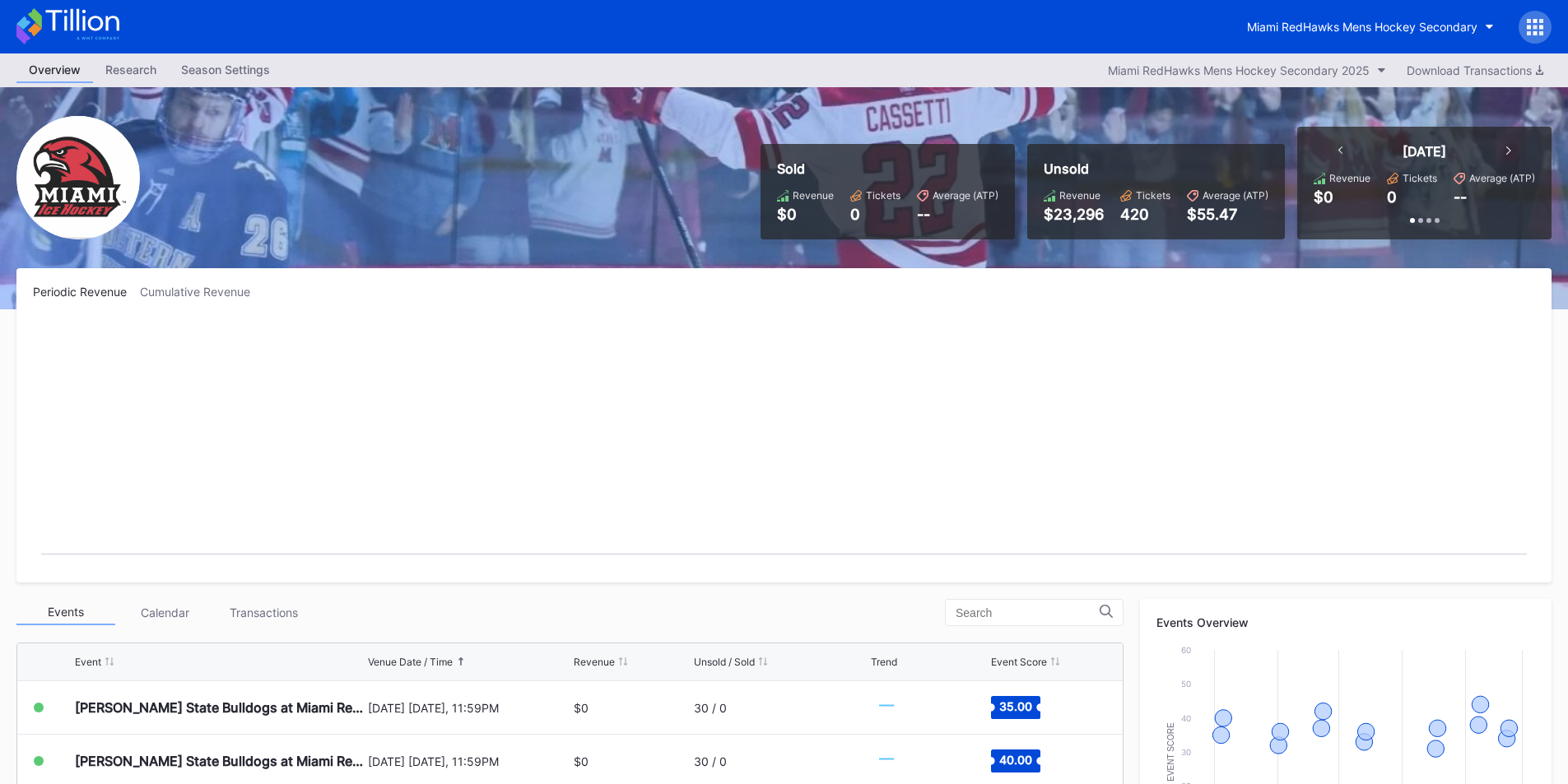
click at [862, 40] on div "Miami RedHawks Mens Hockey Secondary" at bounding box center [784, 26] width 1568 height 54
click at [1004, 436] on rect "Chart title" at bounding box center [784, 443] width 1502 height 247
click at [1323, 16] on button "Miami RedHawks Mens Hockey Secondary" at bounding box center [1370, 26] width 272 height 30
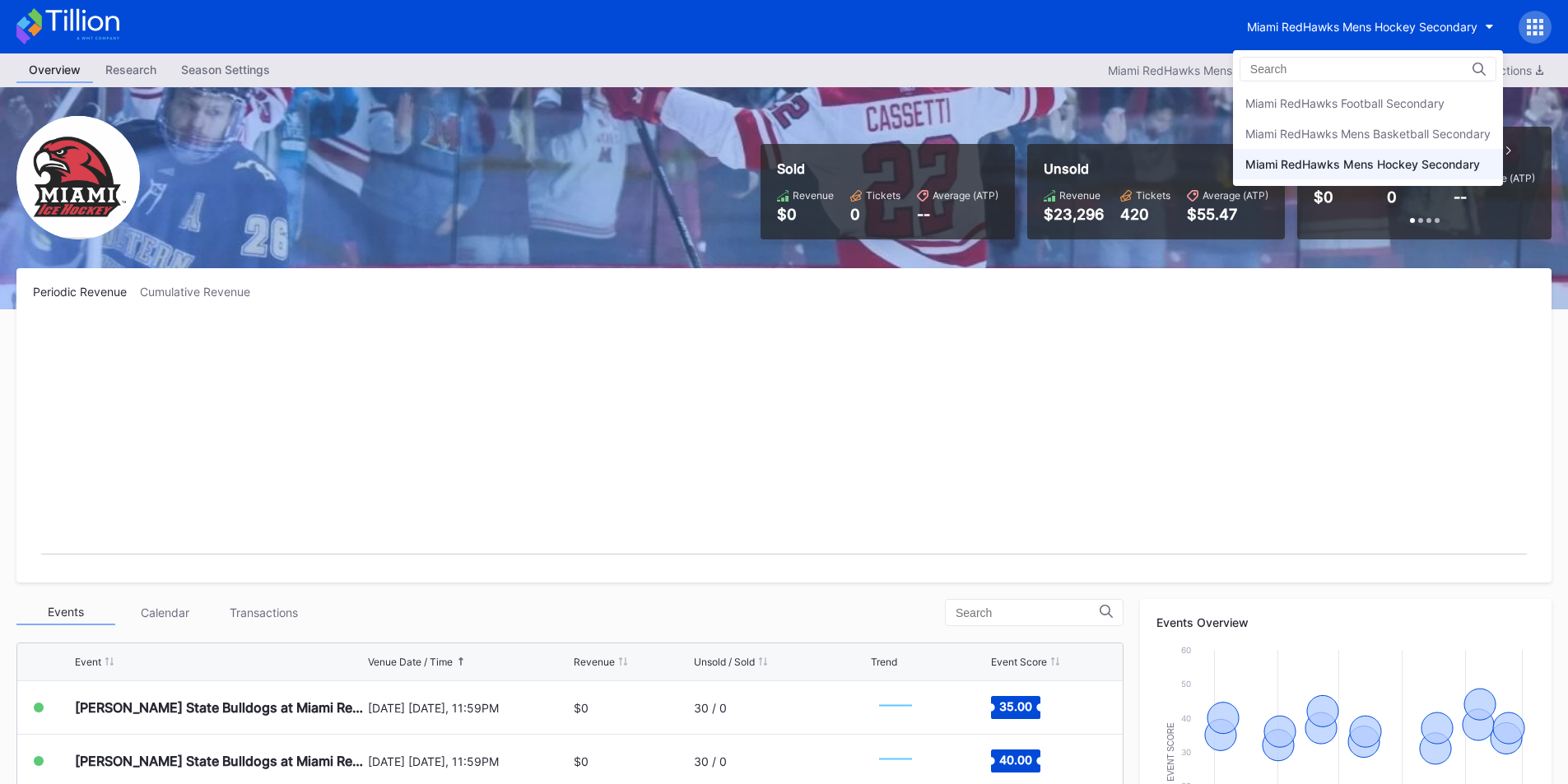
click at [1369, 83] on div "Miami RedHawks Football Secondary Miami RedHawks Mens Basketball Secondary Miam…" at bounding box center [1368, 118] width 270 height 136
click at [1369, 92] on div "Miami RedHawks Football Secondary" at bounding box center [1368, 103] width 270 height 30
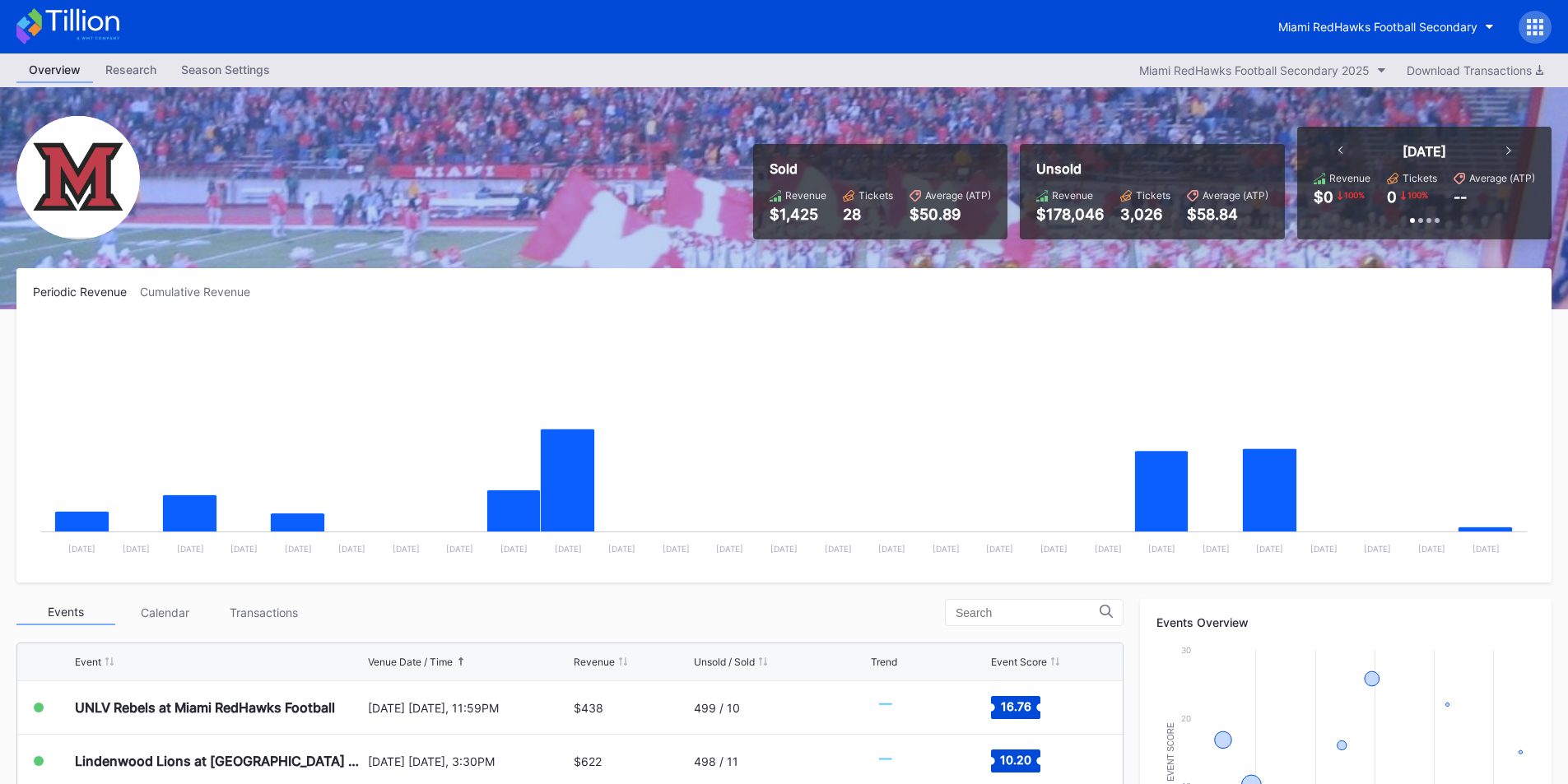
click at [935, 39] on div "Miami RedHawks Football Secondary" at bounding box center [784, 26] width 1568 height 54
click at [1358, 30] on div "Miami RedHawks Football Secondary" at bounding box center [1378, 26] width 199 height 14
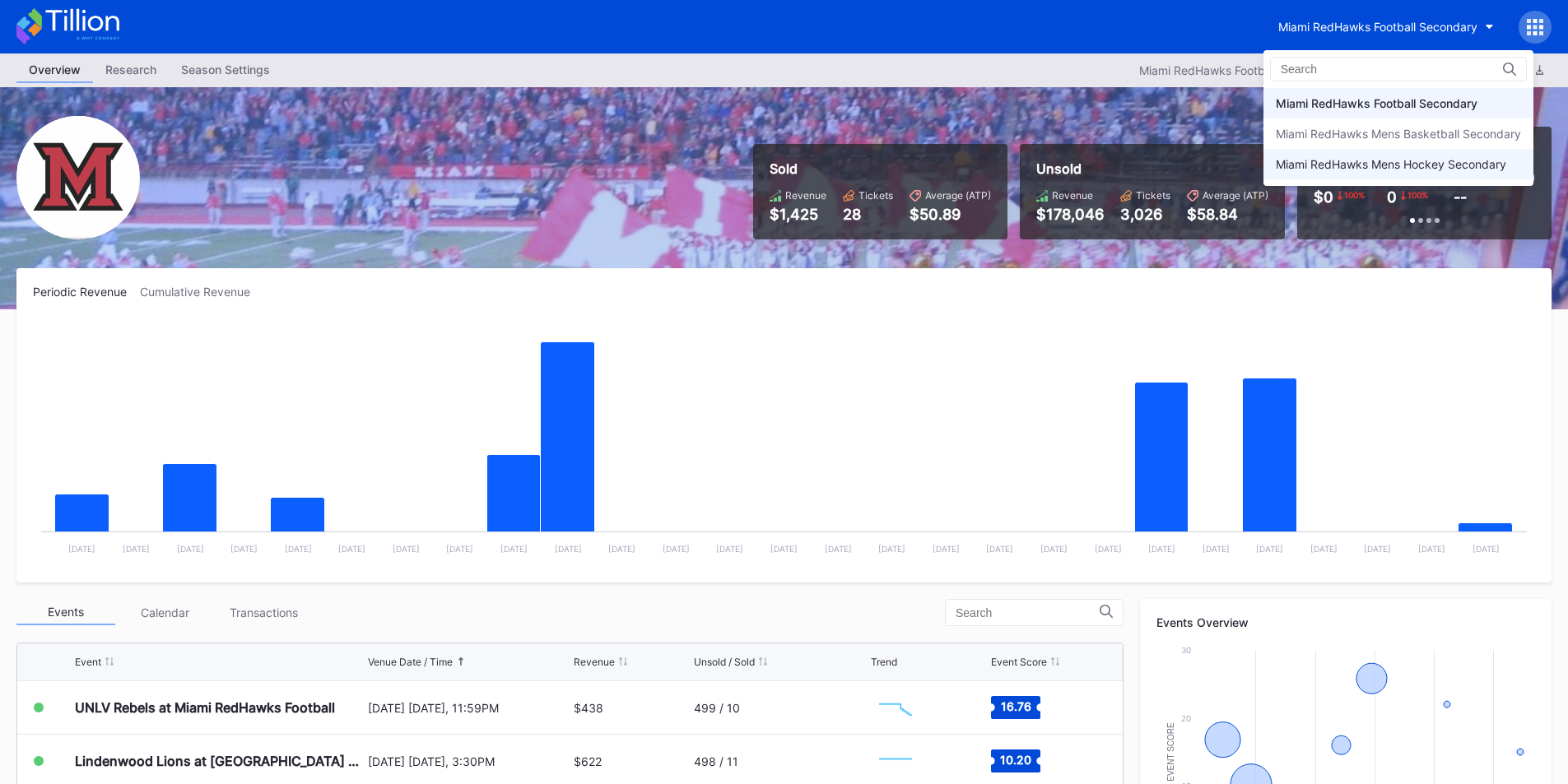
click at [1371, 162] on div "Miami RedHawks Mens Hockey Secondary" at bounding box center [1391, 164] width 230 height 14
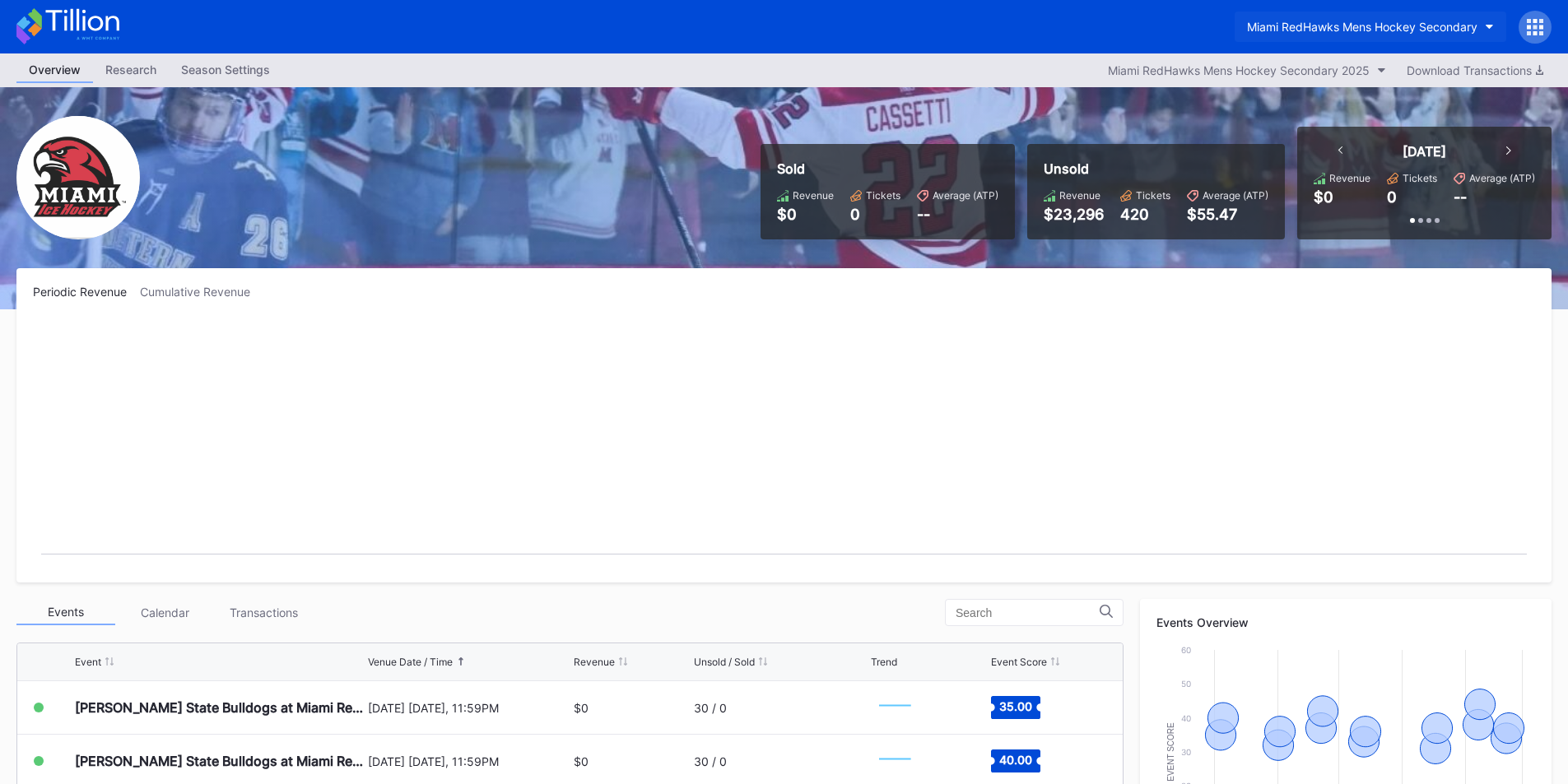
click at [1343, 28] on div "Miami RedHawks Mens Hockey Secondary" at bounding box center [1362, 26] width 230 height 14
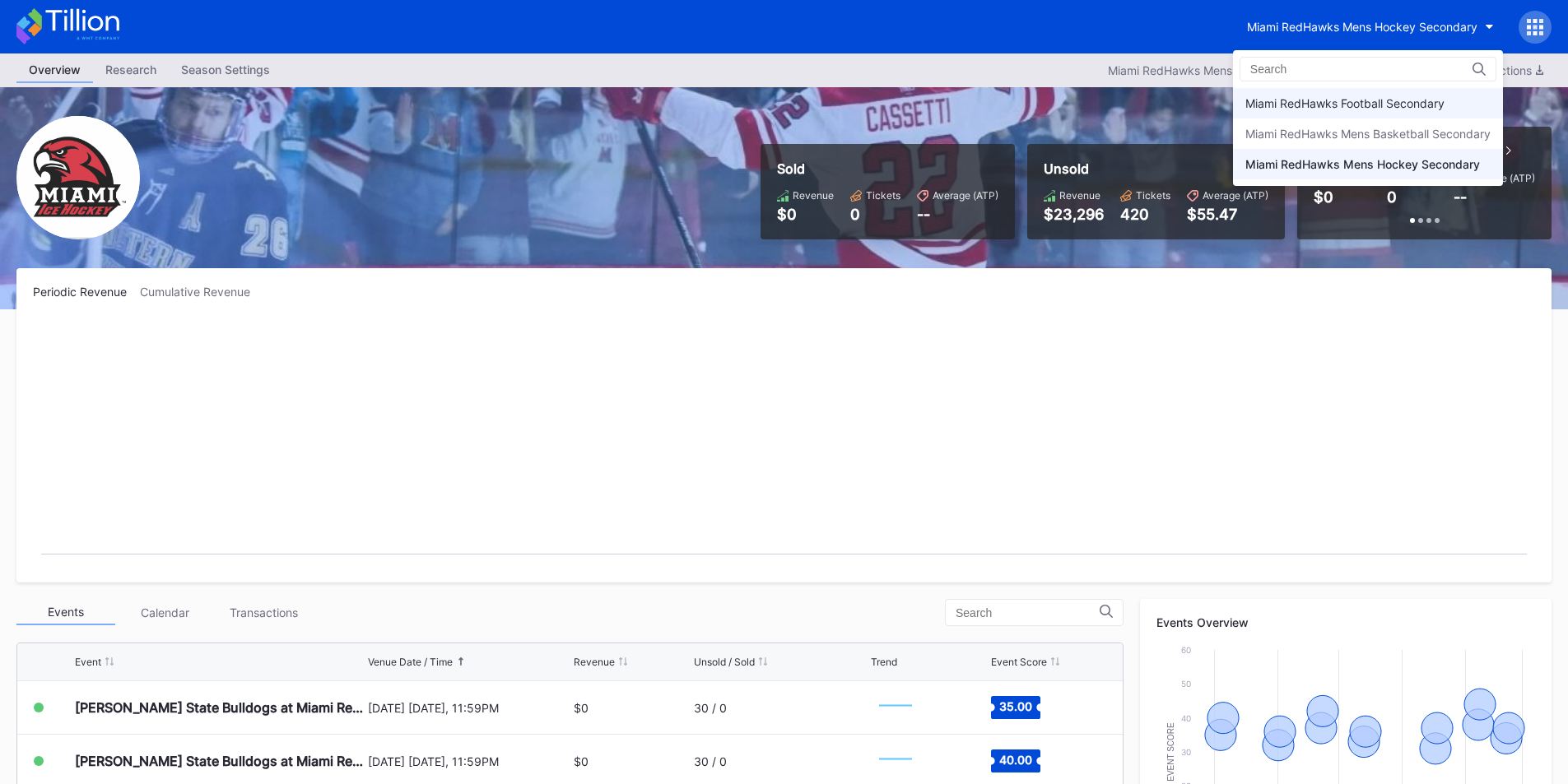
click at [1348, 101] on div "Miami RedHawks Football Secondary" at bounding box center [1345, 103] width 199 height 14
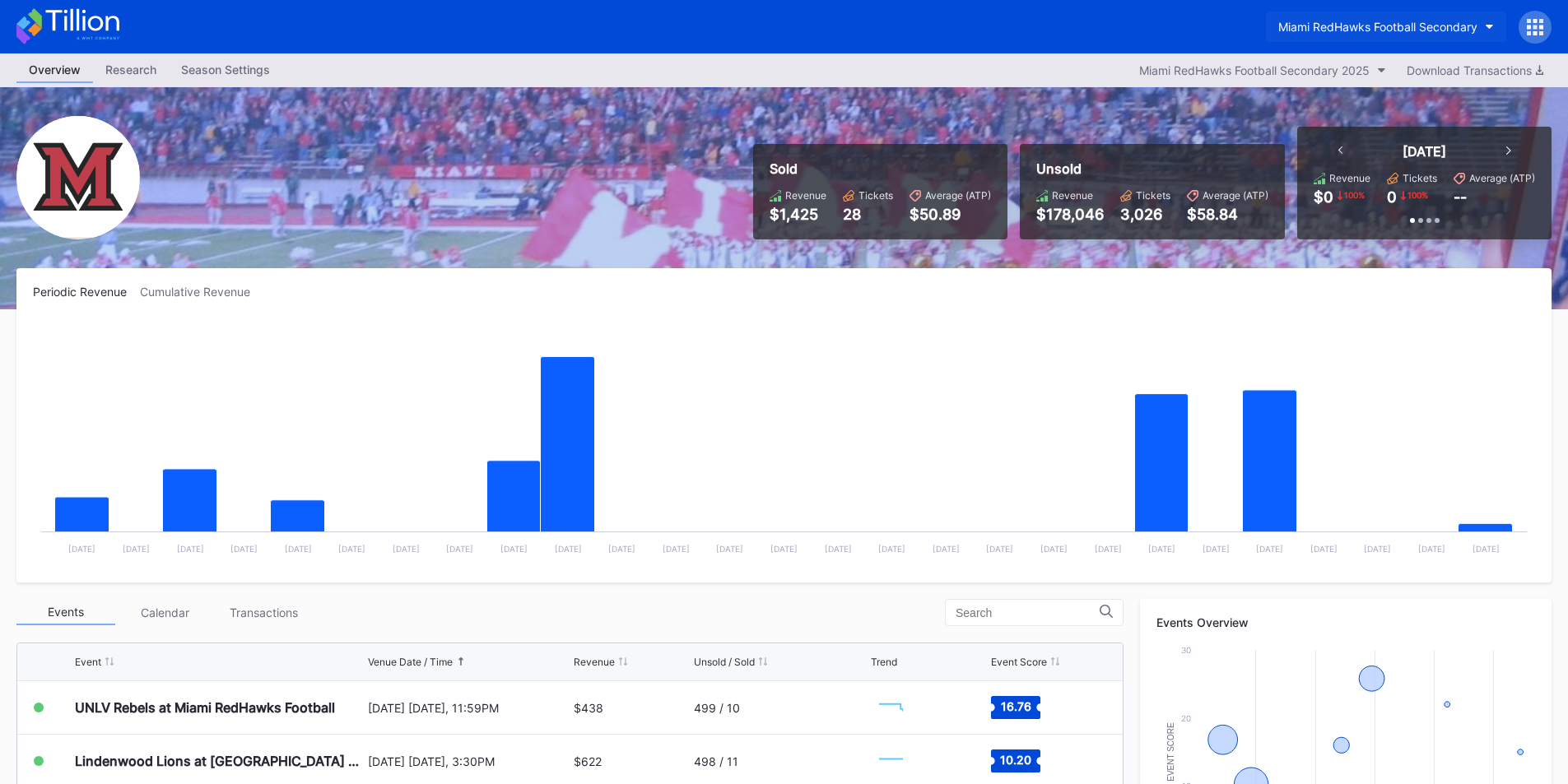
click at [1311, 25] on div "Miami RedHawks Football Secondary" at bounding box center [1378, 26] width 199 height 14
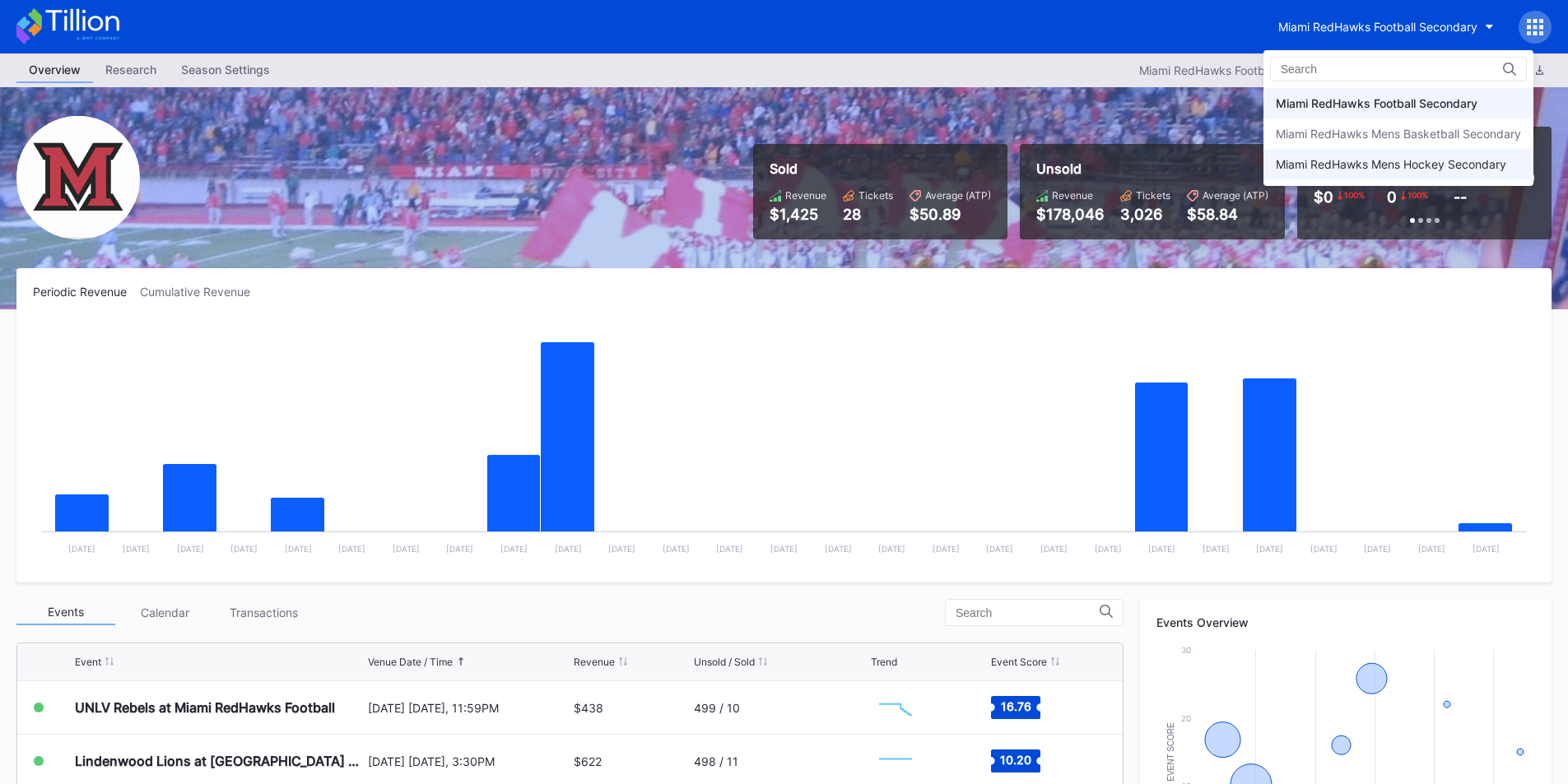
click at [1351, 166] on div "Miami RedHawks Mens Hockey Secondary" at bounding box center [1391, 164] width 230 height 14
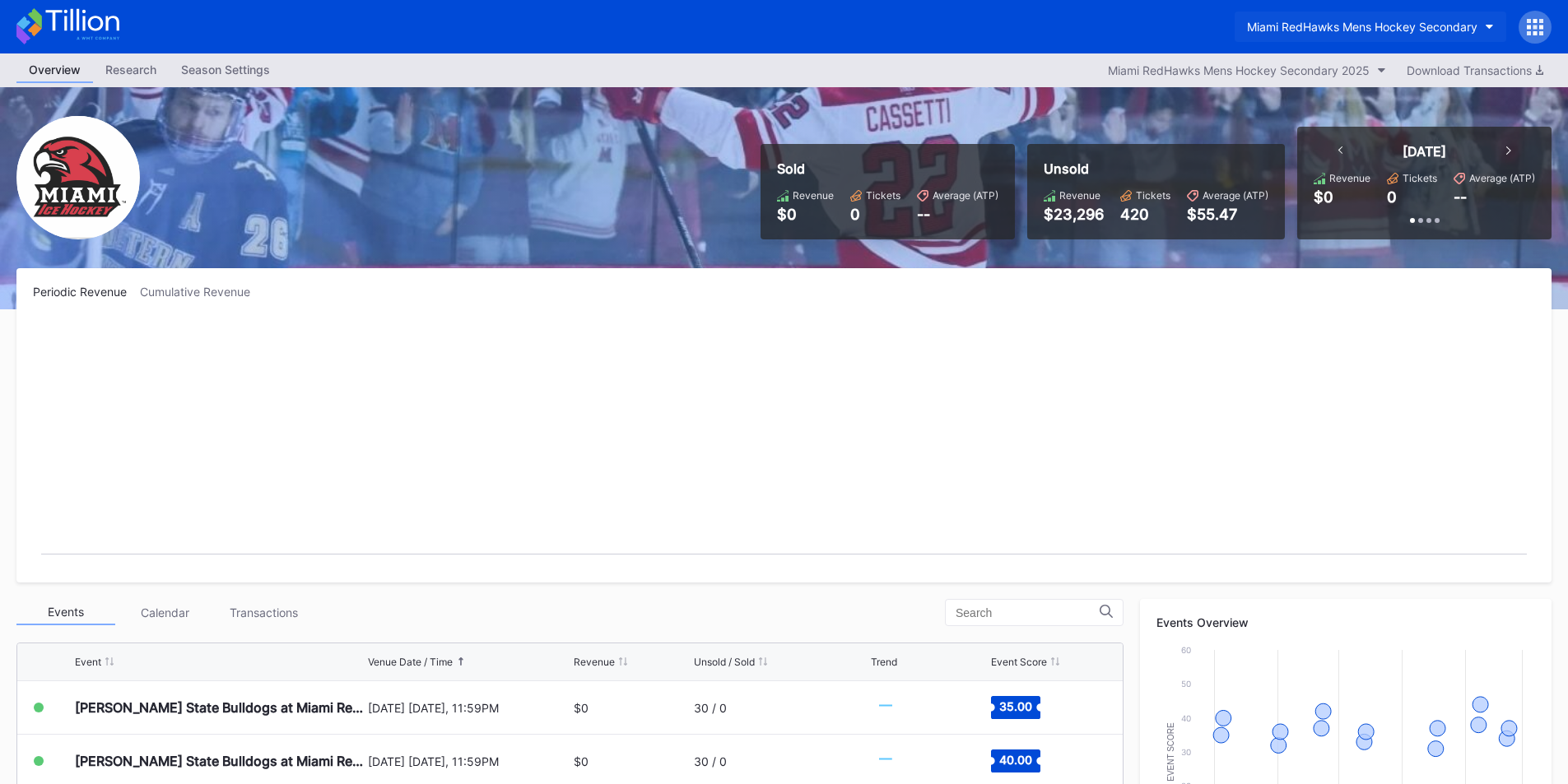
click at [1396, 19] on button "Miami RedHawks Mens Hockey Secondary" at bounding box center [1370, 26] width 272 height 30
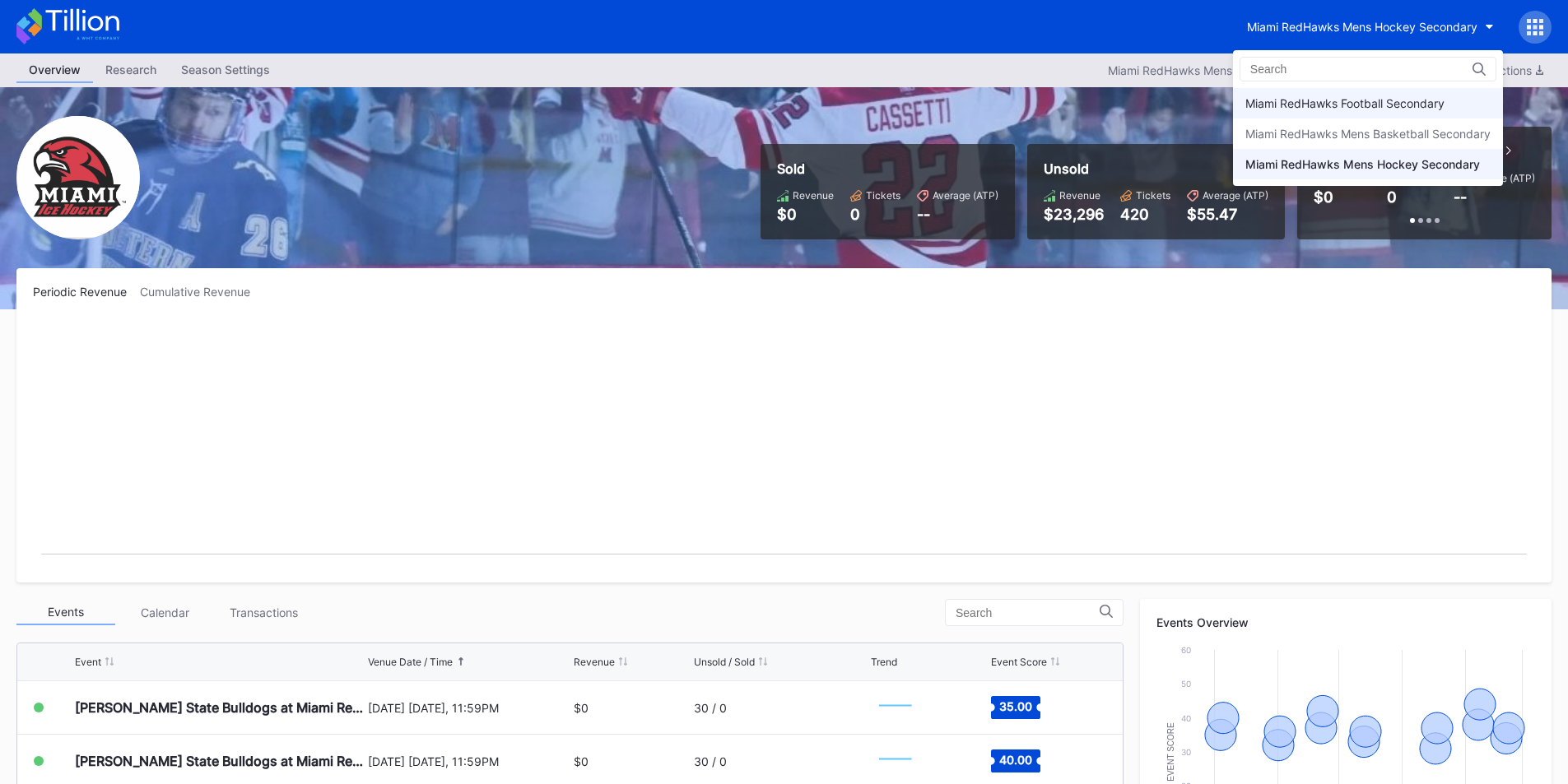
click at [1398, 97] on div "Miami RedHawks Football Secondary" at bounding box center [1345, 103] width 199 height 14
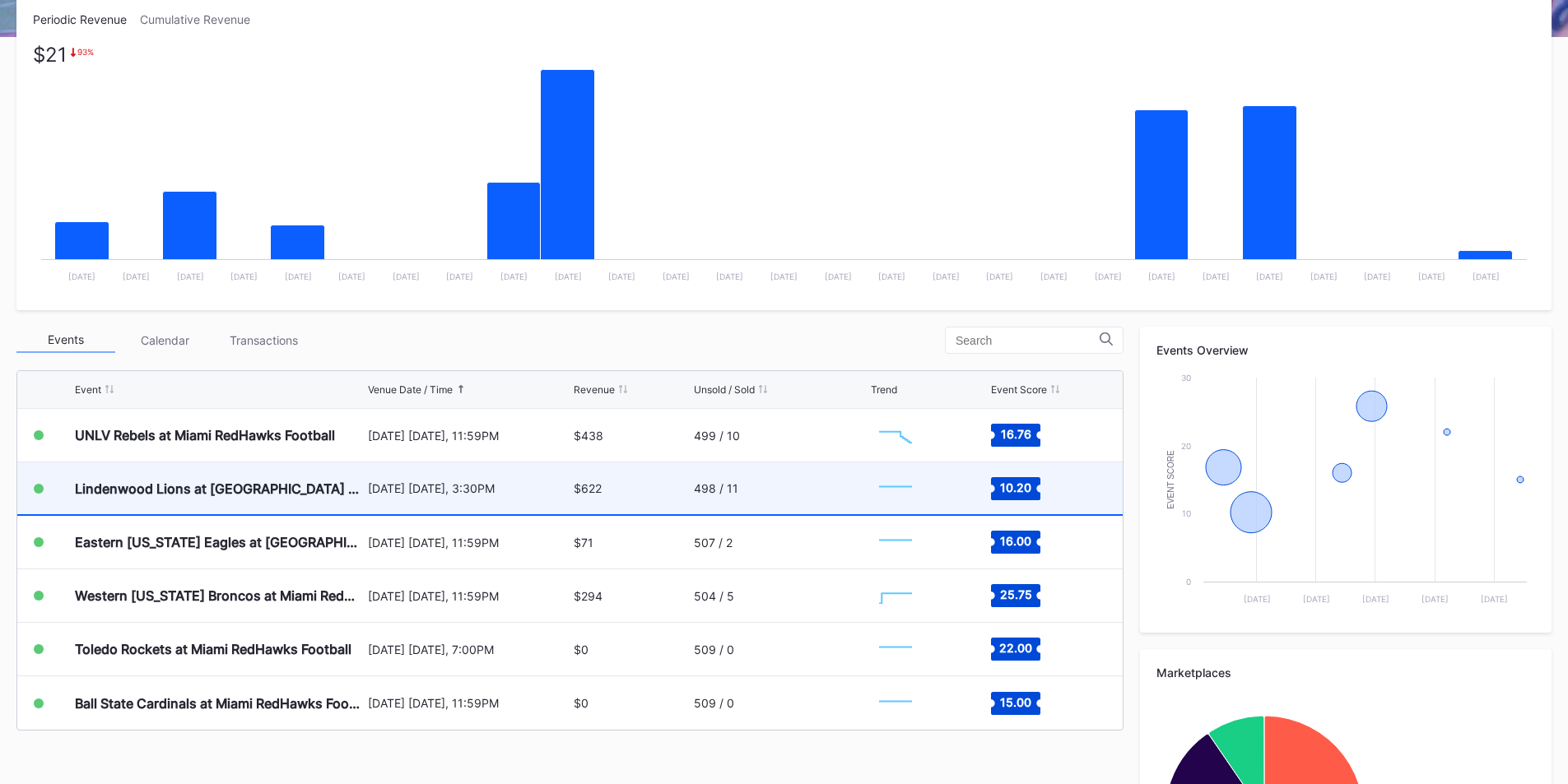
scroll to position [329, 0]
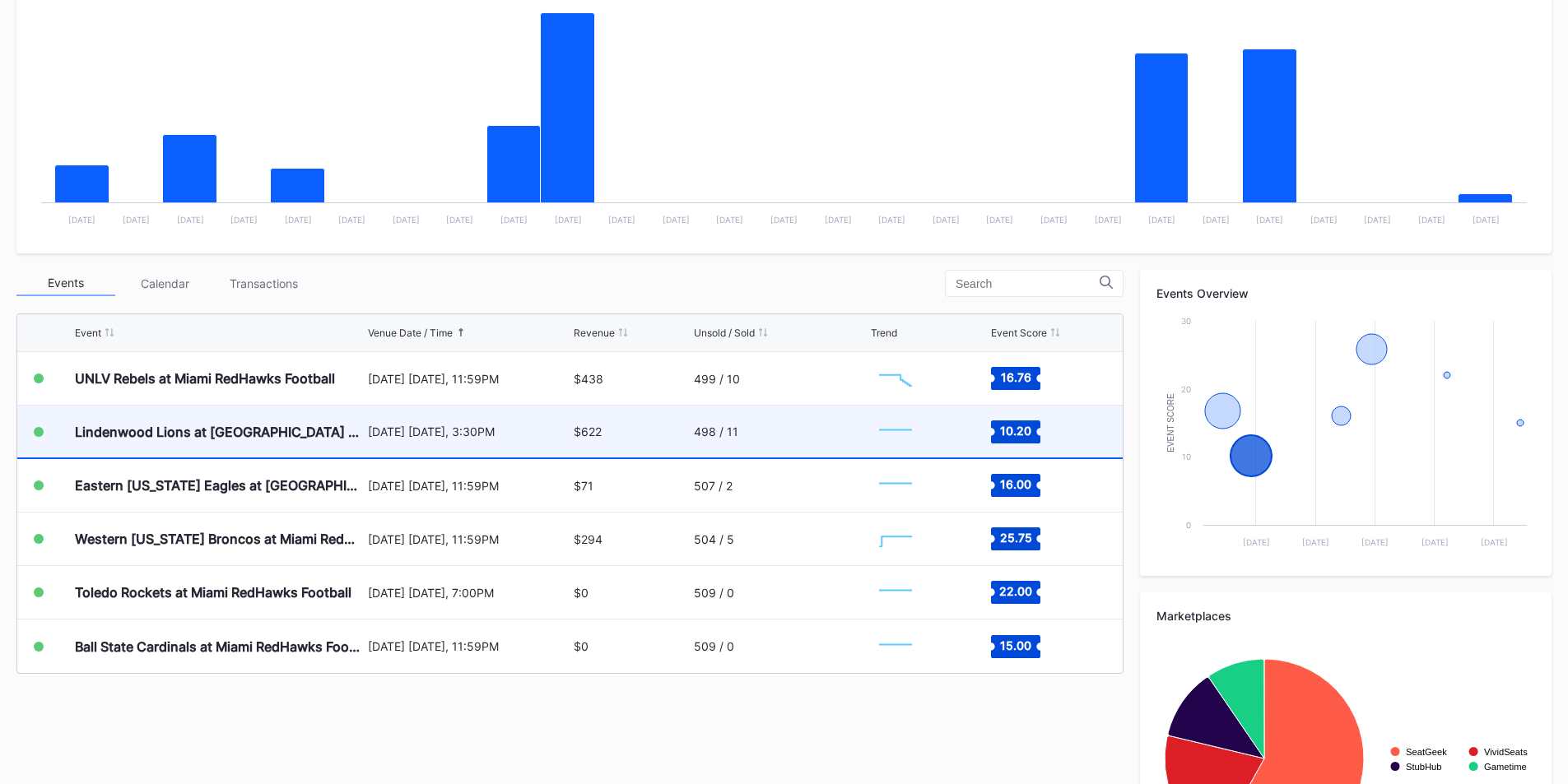
click at [446, 440] on div "[DATE] [DATE], 3:30PM" at bounding box center [469, 431] width 203 height 52
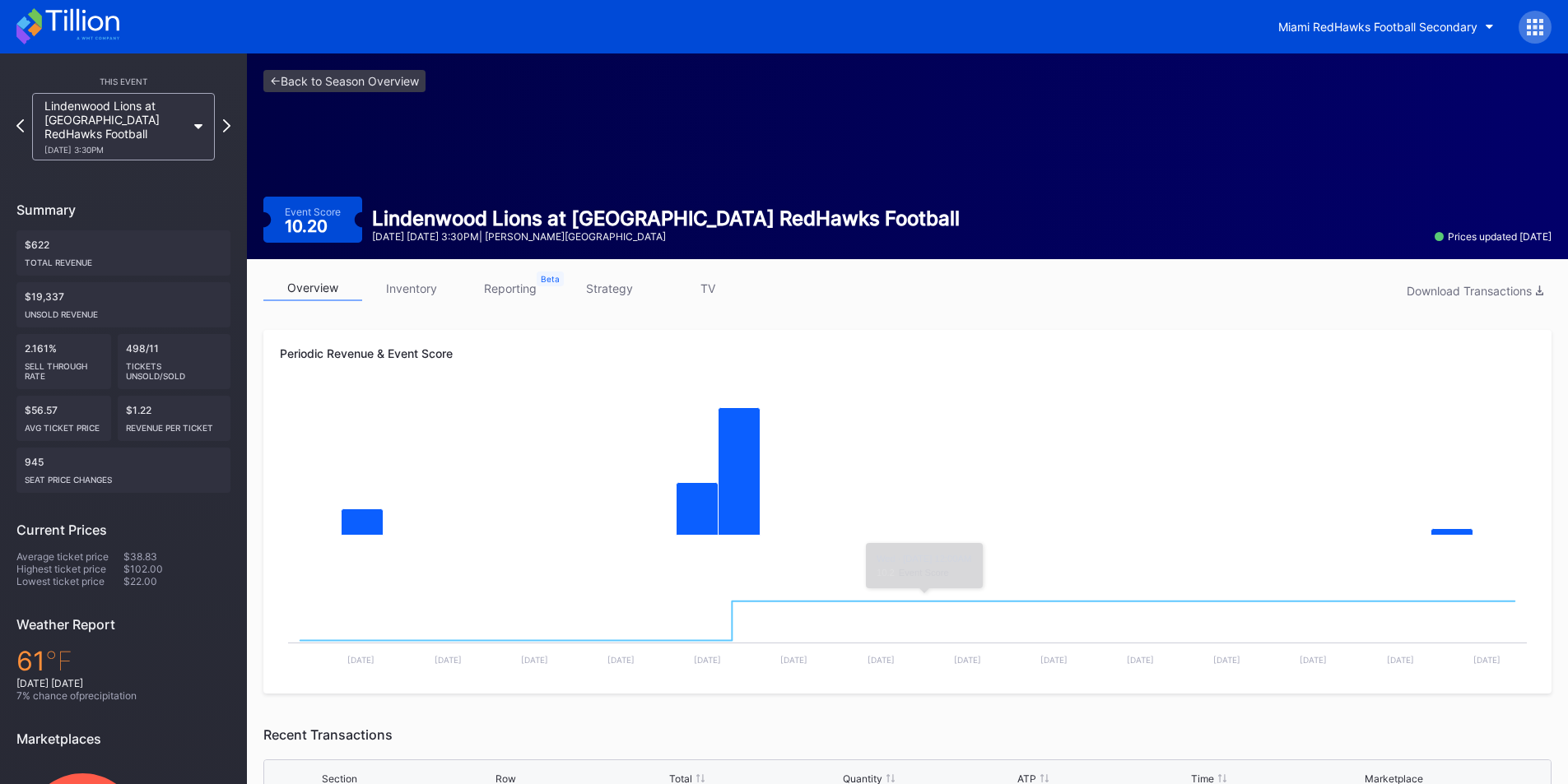
click at [374, 281] on link "inventory" at bounding box center [411, 287] width 99 height 25
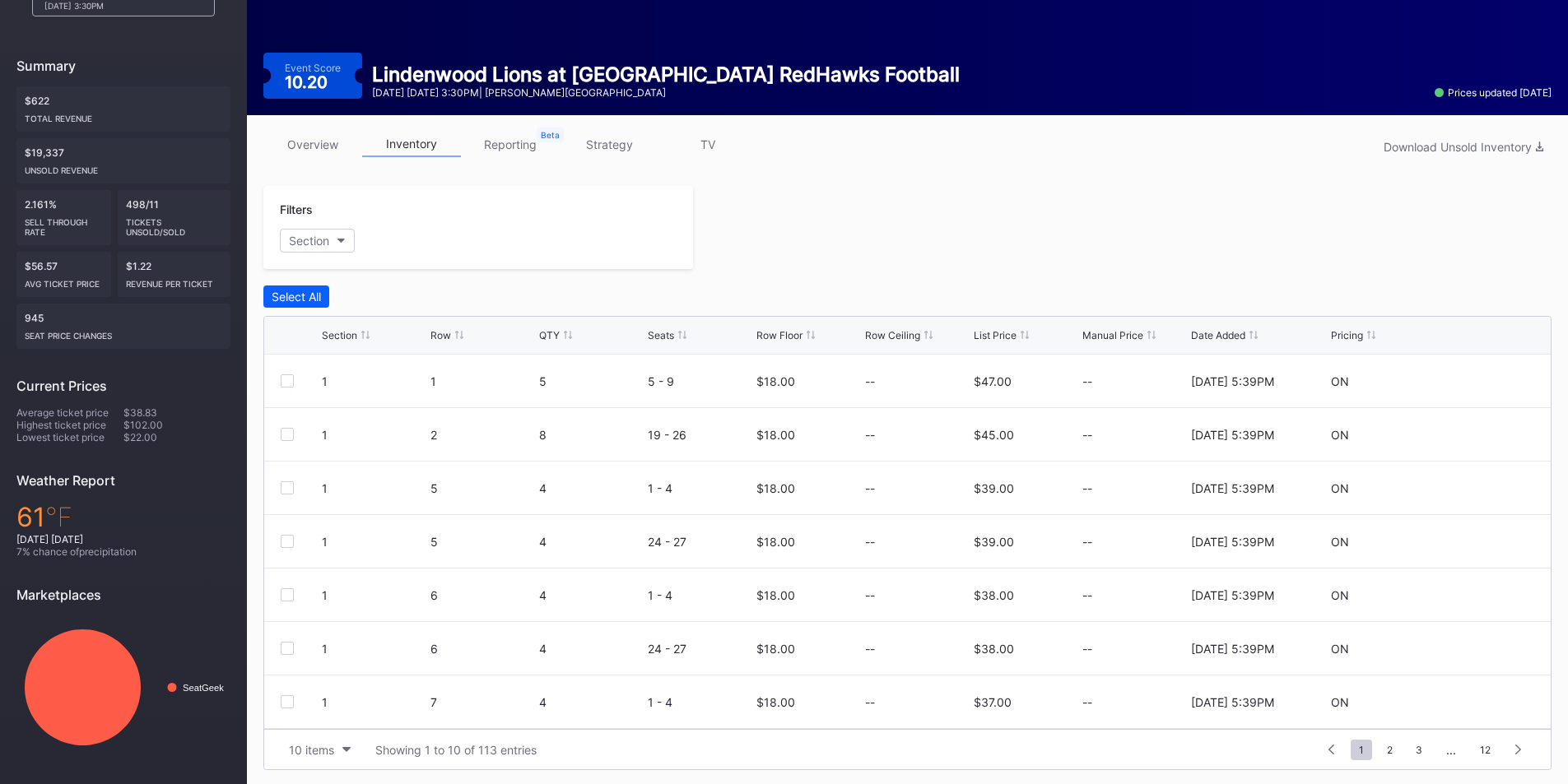
scroll to position [146, 0]
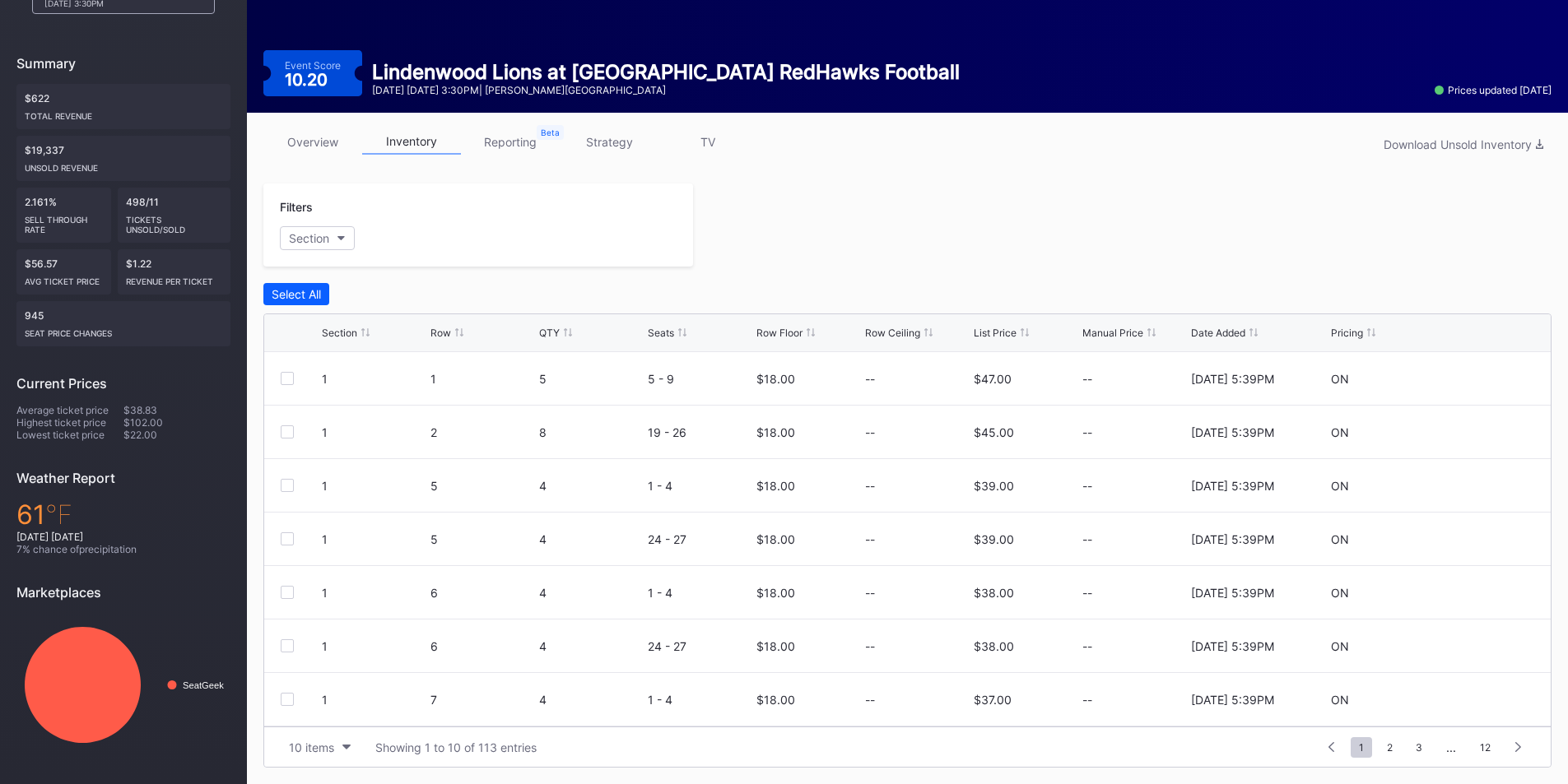
drag, startPoint x: 1014, startPoint y: 326, endPoint x: 1012, endPoint y: 340, distance: 14.1
click at [1013, 327] on div "Section Row QTY Seats Row Floor Row Ceiling List Price Manual Price Date Added …" at bounding box center [907, 333] width 1286 height 38
click at [1010, 331] on div "List Price" at bounding box center [995, 333] width 42 height 12
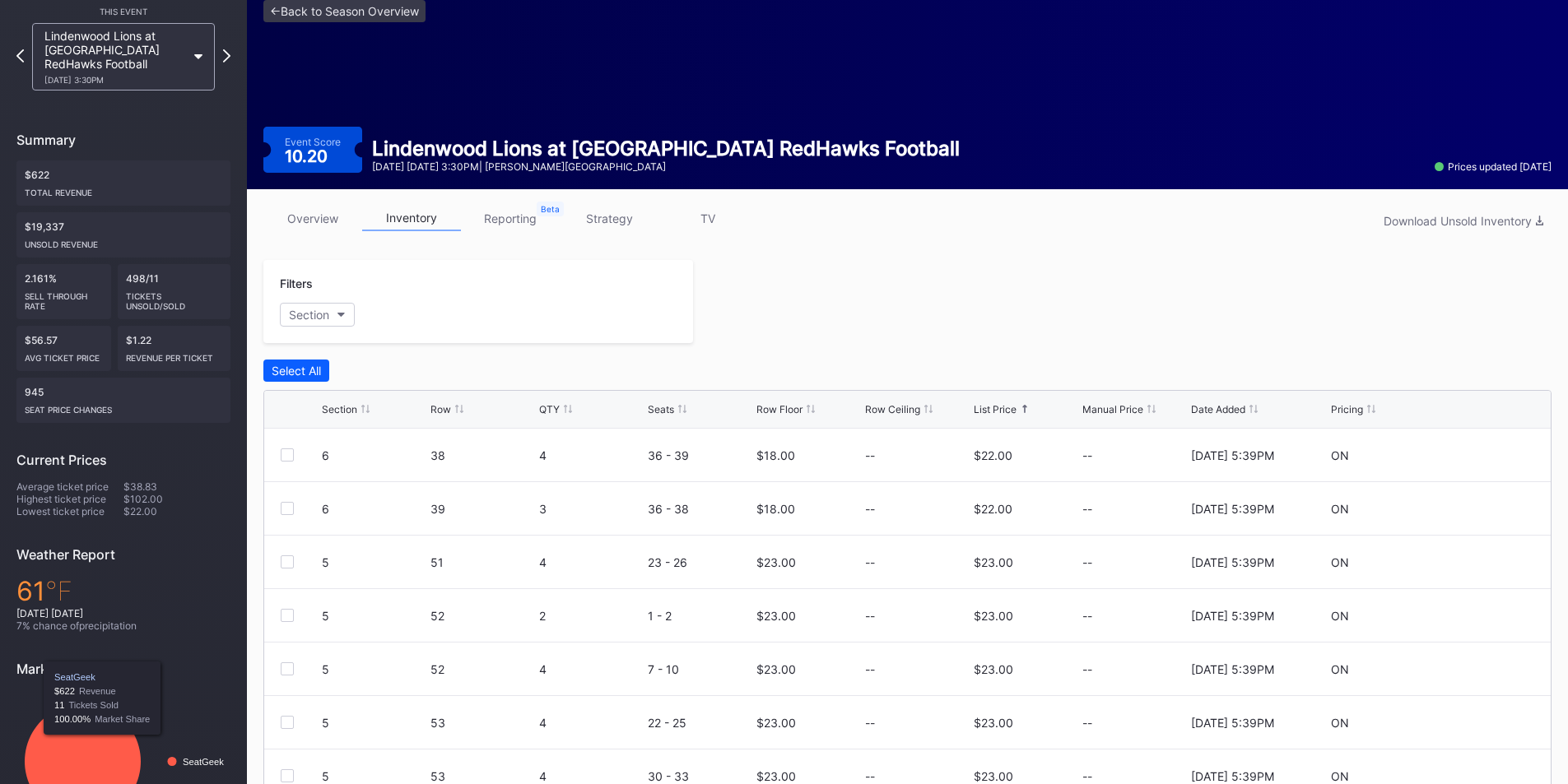
scroll to position [0, 0]
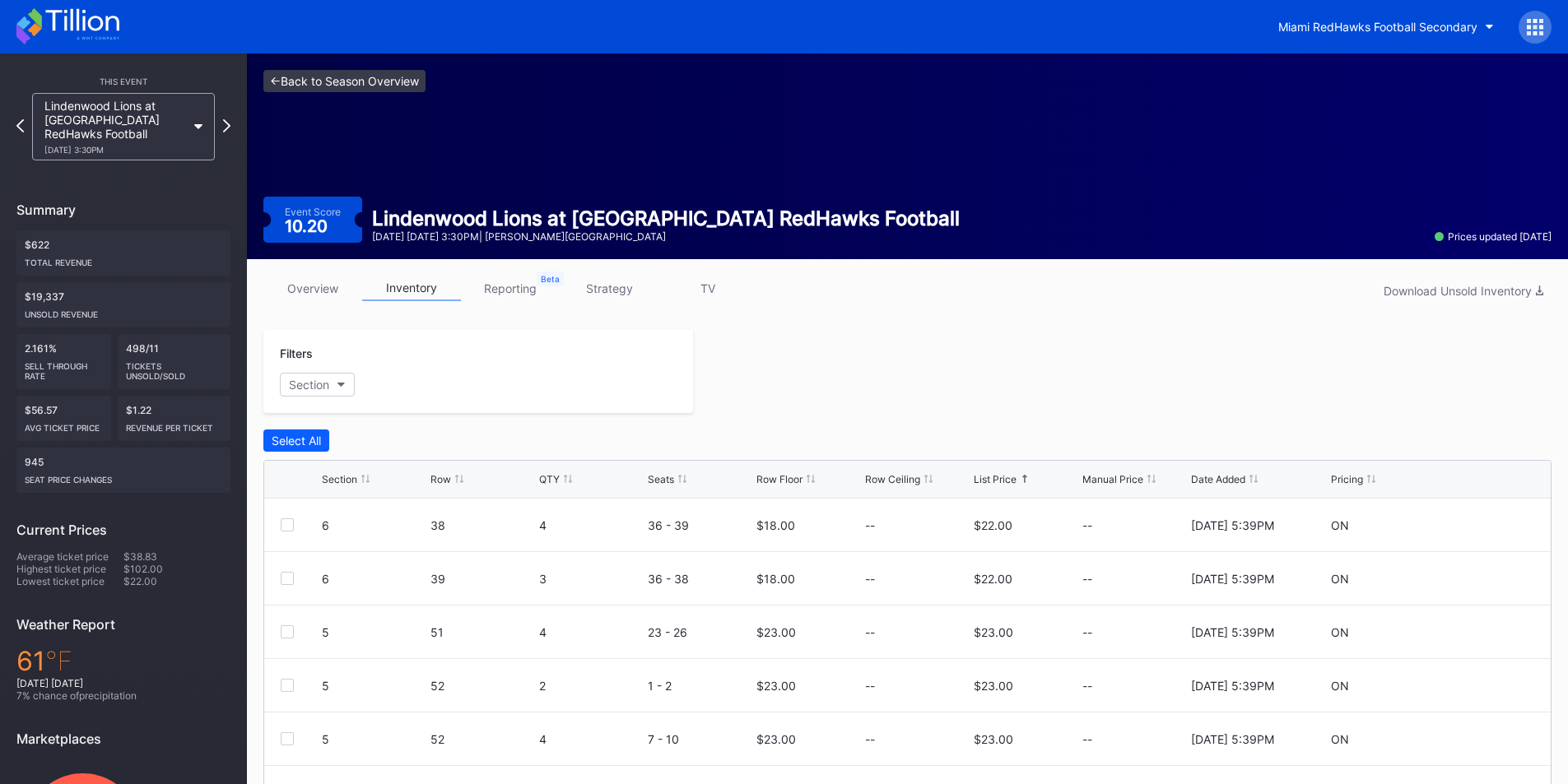
click at [272, 81] on link "<- Back to Season Overview" at bounding box center [344, 81] width 162 height 23
